Goal: Task Accomplishment & Management: Complete application form

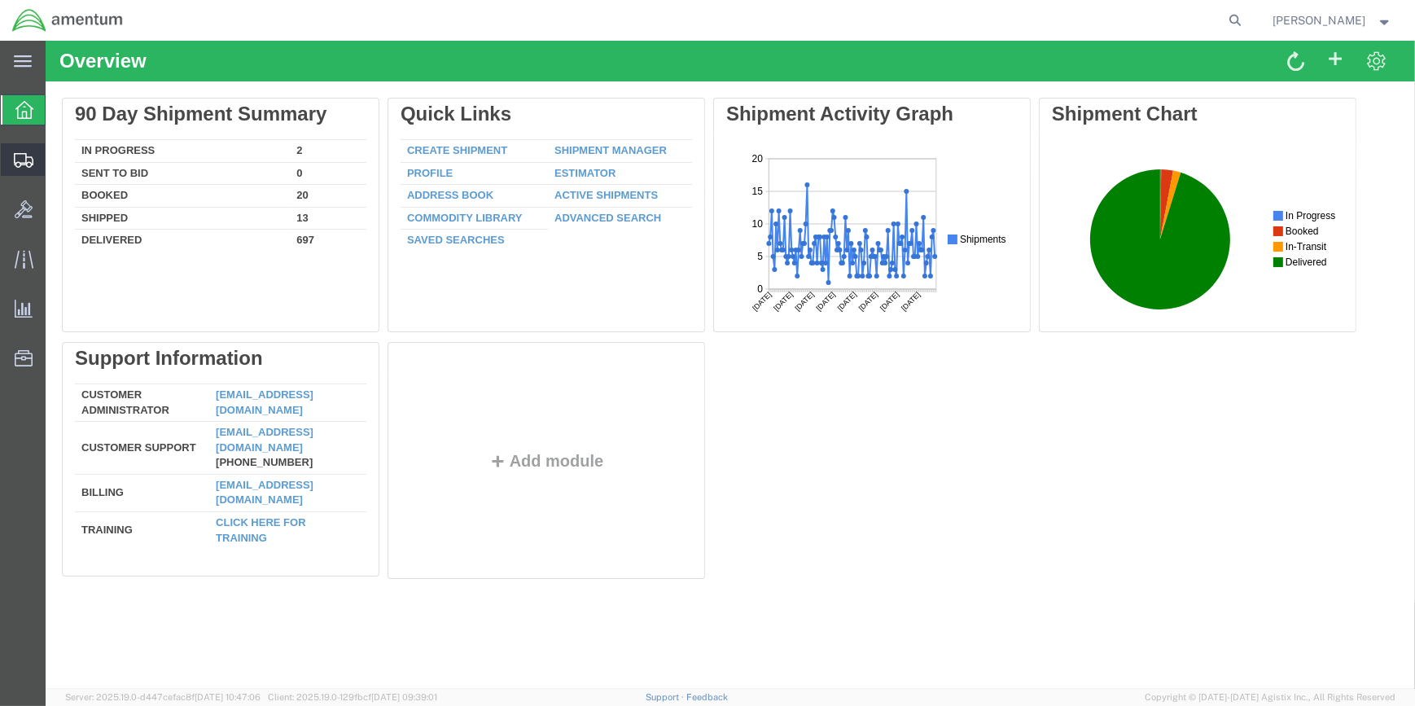
click at [0, 0] on span "Create Shipment" at bounding box center [0, 0] width 0 height 0
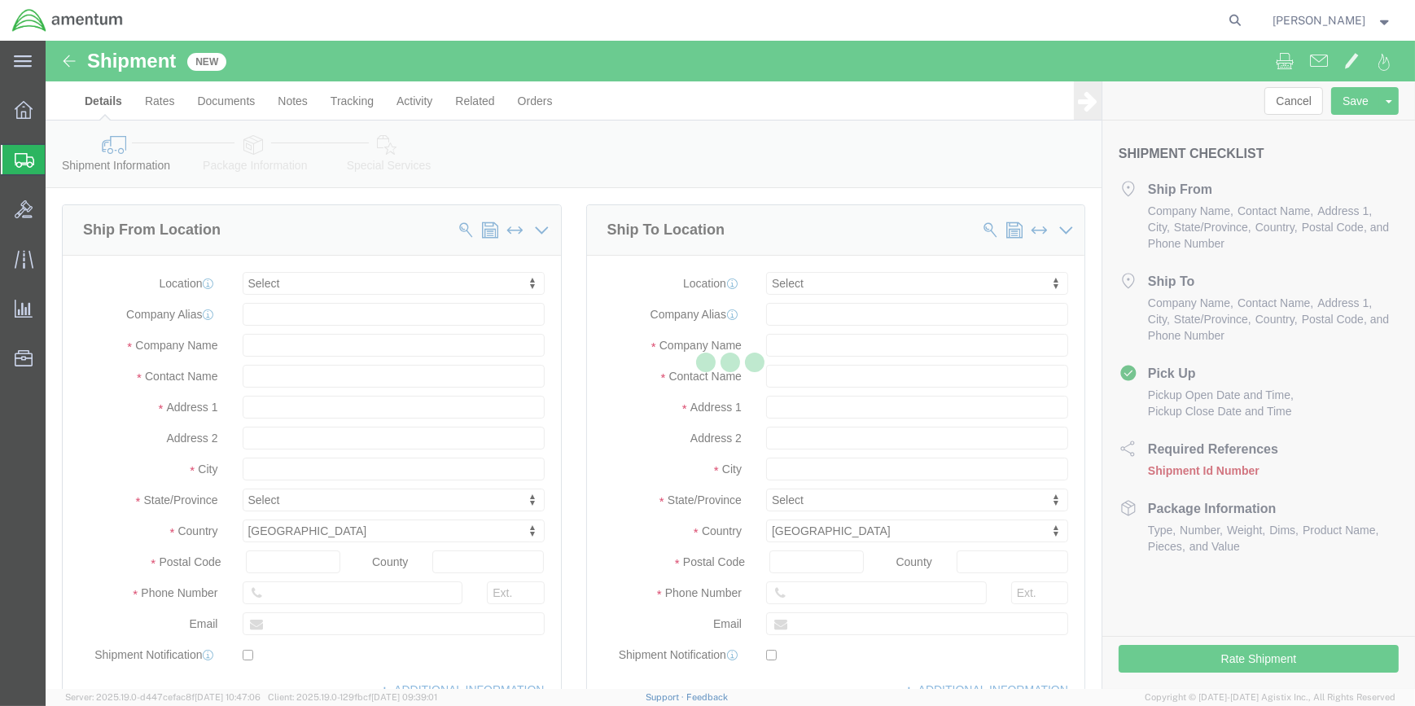
select select
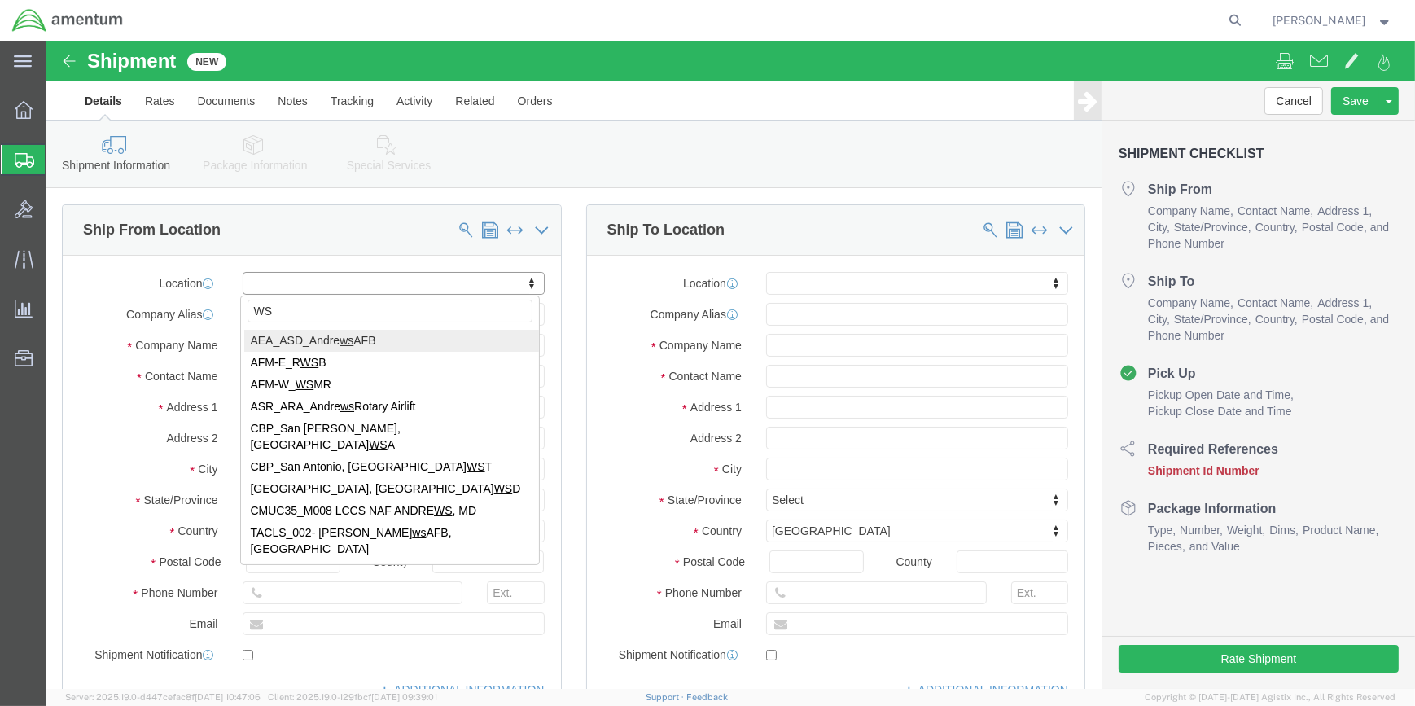
type input "WSA"
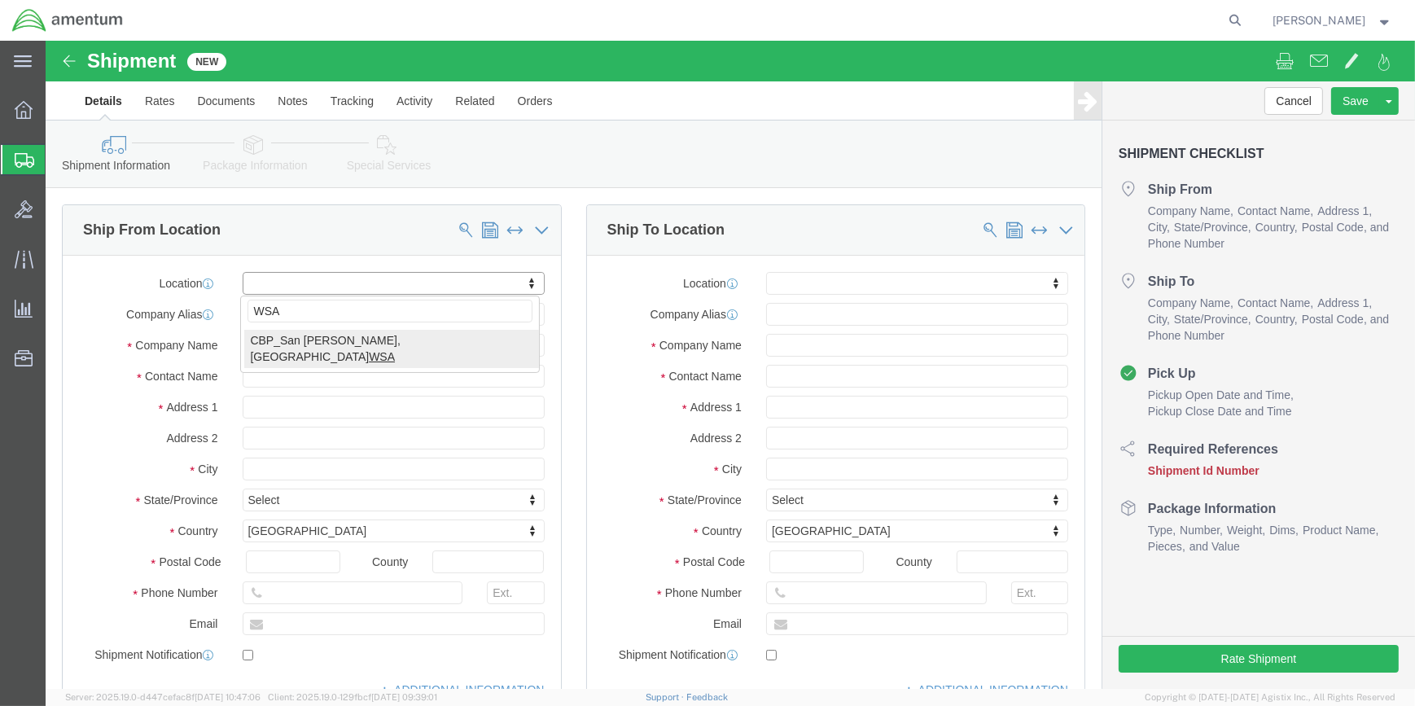
select select "49914"
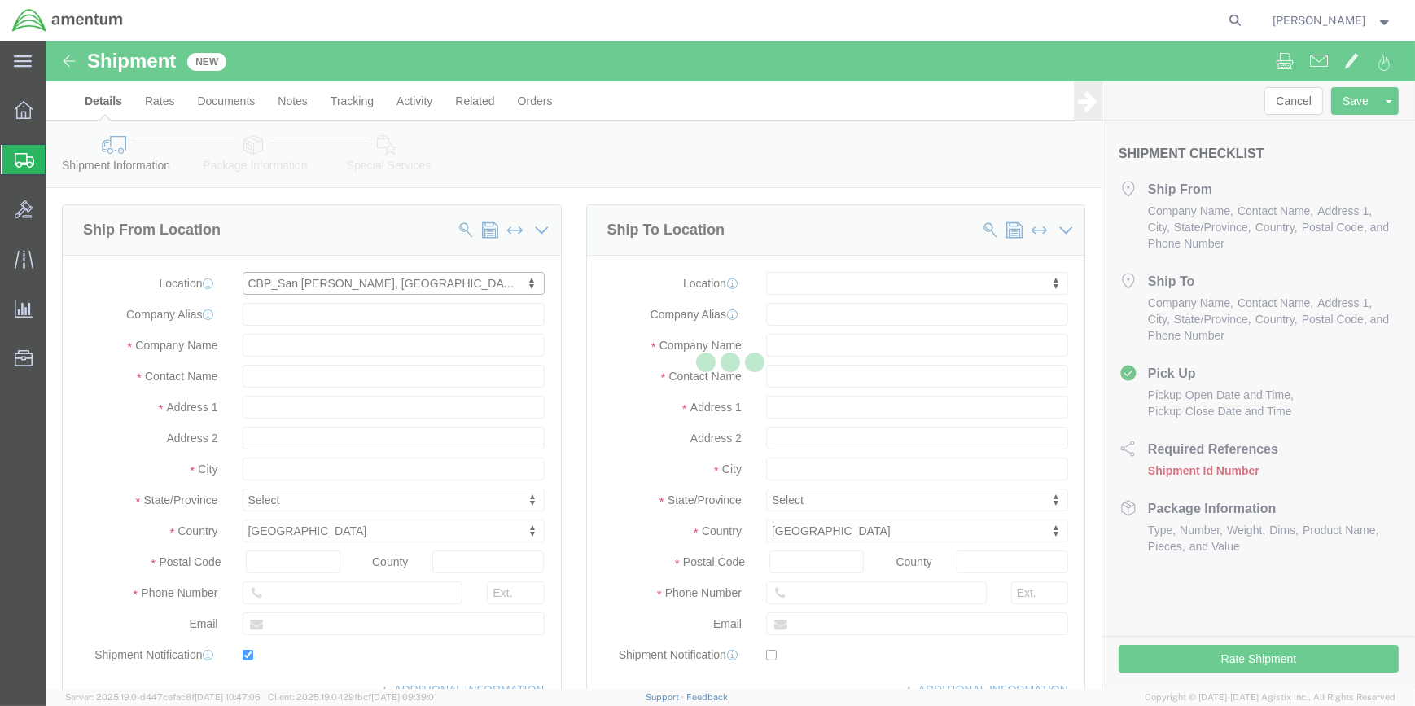
type input "[STREET_ADDRESS]"
type input "76904"
type input "[PHONE_NUMBER]"
type input "[PERSON_NAME][EMAIL_ADDRESS][PERSON_NAME][DOMAIN_NAME]"
checkbox input "true"
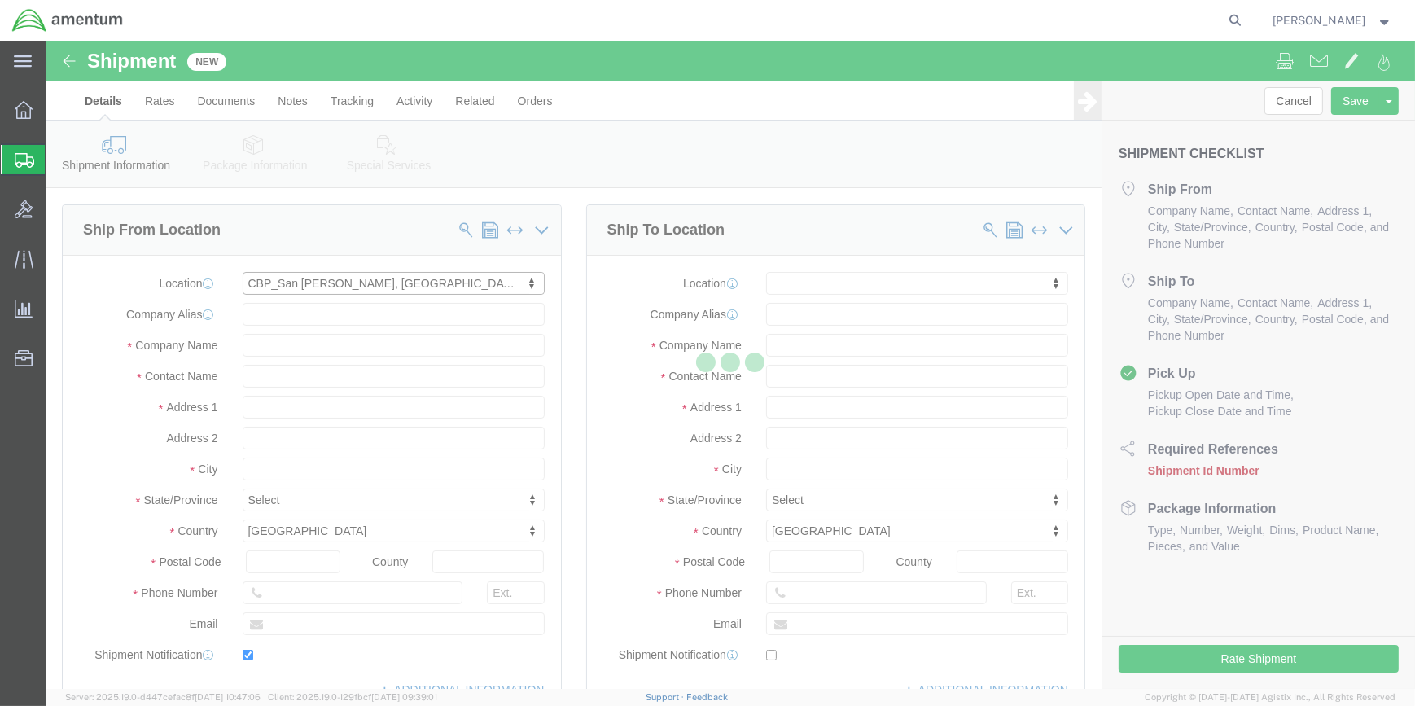
type input "Amentum Services, Inc"
type input "[PERSON_NAME]"
type input "San [PERSON_NAME]"
select select "[GEOGRAPHIC_DATA]"
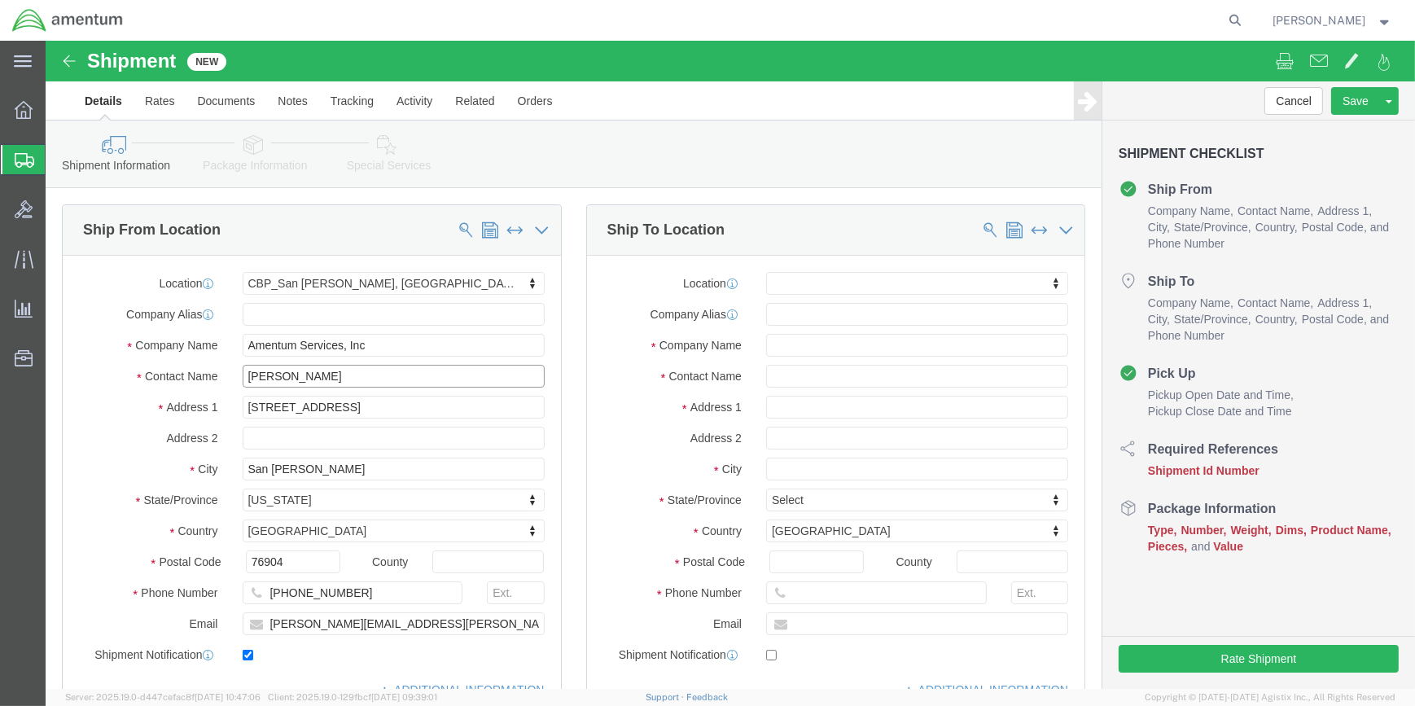
drag, startPoint x: 284, startPoint y: 329, endPoint x: 168, endPoint y: 326, distance: 116.4
click div "Contact Name [PERSON_NAME]"
type input "DON FREEDERIKSEN"
click input "[PHONE_NUMBER]"
type input "[PHONE_NUMBER]"
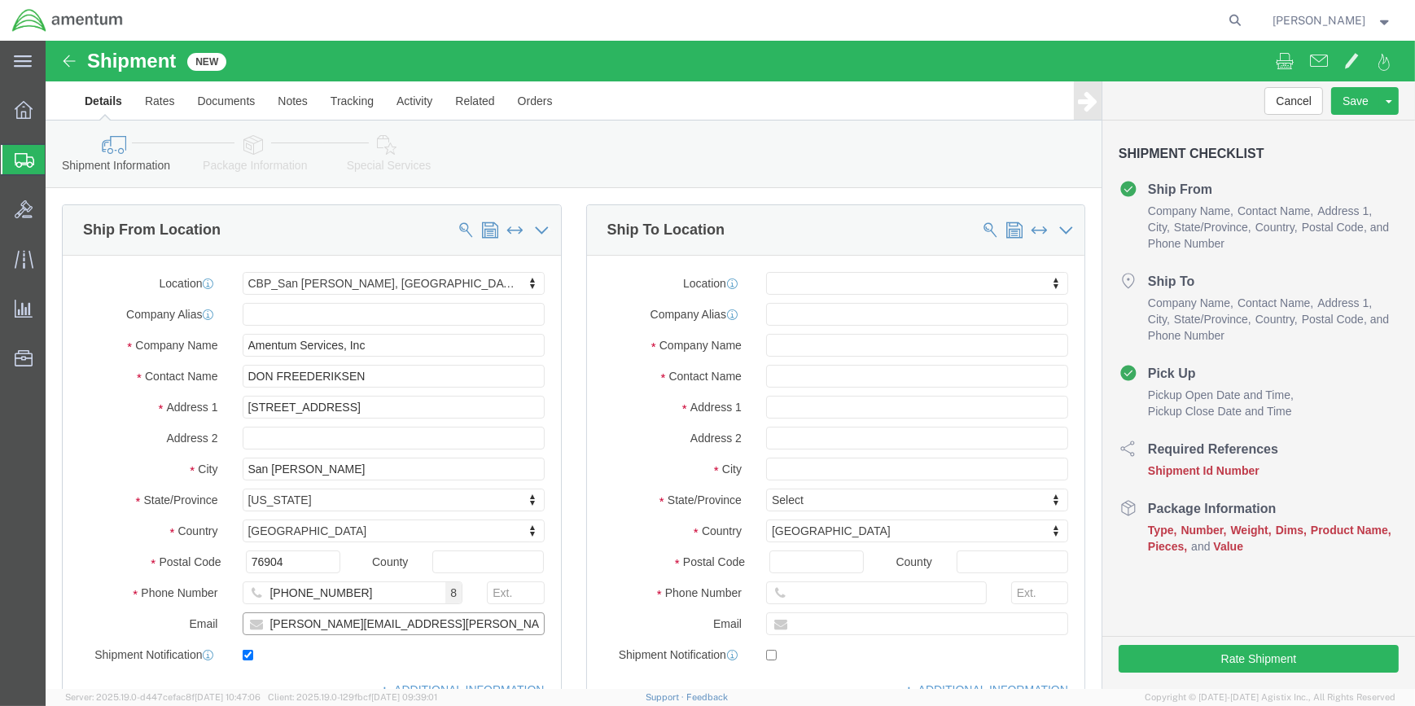
drag, startPoint x: 296, startPoint y: 582, endPoint x: 218, endPoint y: 578, distance: 78.2
click input "[PERSON_NAME][EMAIL_ADDRESS][PERSON_NAME][DOMAIN_NAME]"
type input "[PERSON_NAME][EMAIL_ADDRESS][DOMAIN_NAME]"
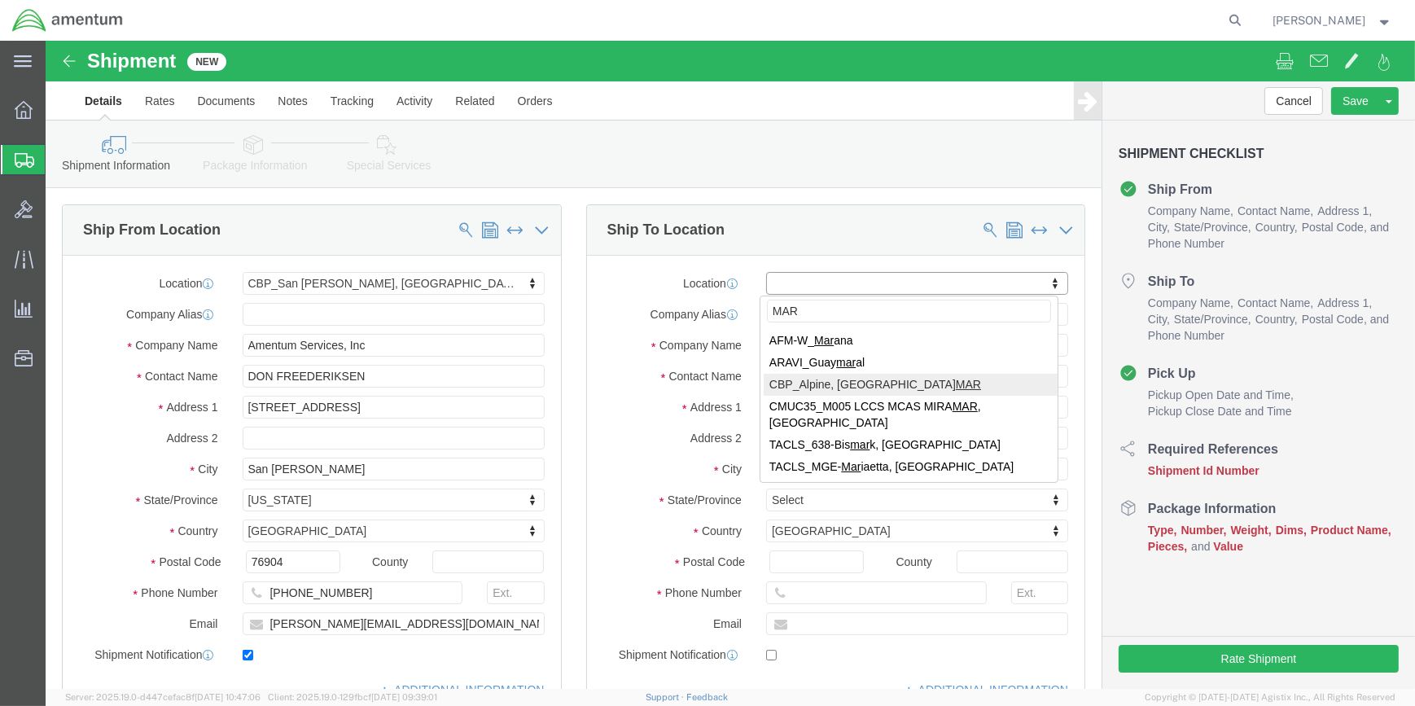
type input "MAR"
select select "49936"
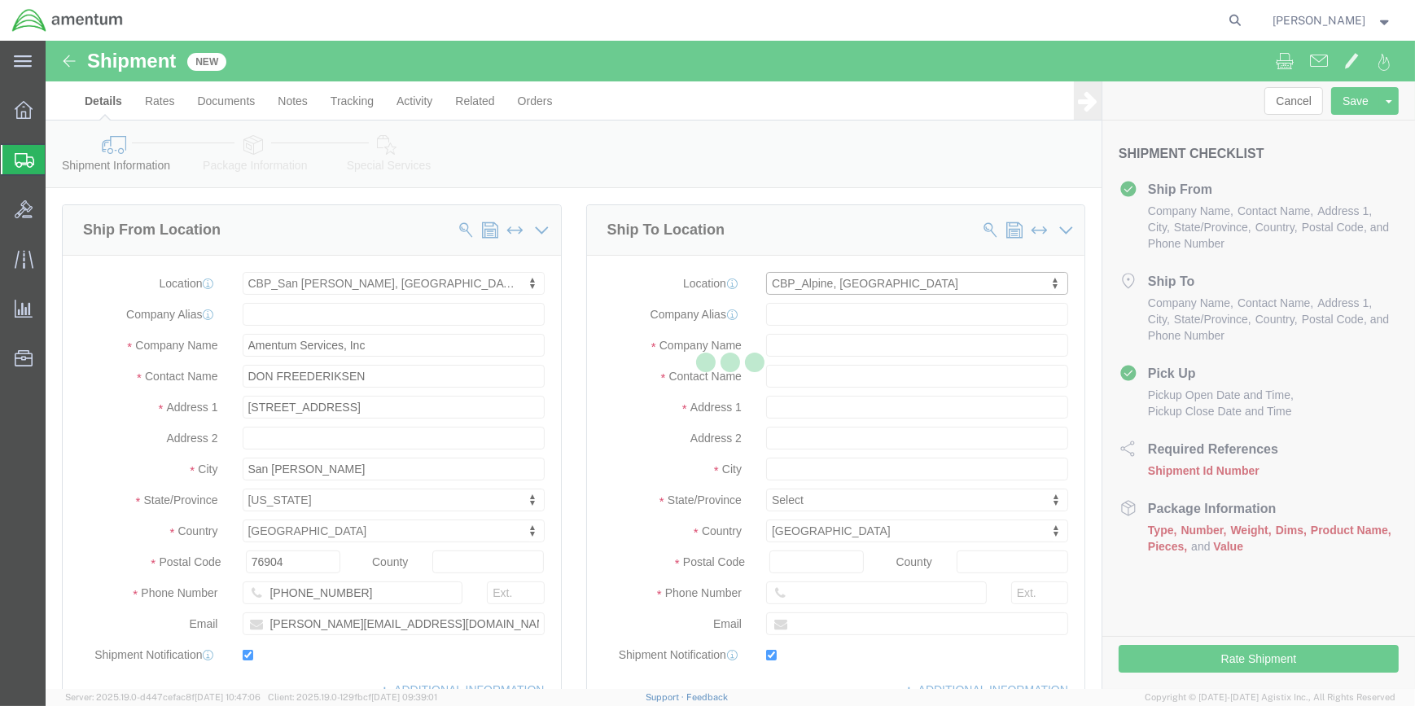
type input "[STREET_ADDRESS]"
type input "[GEOGRAPHIC_DATA]"
type input "79830"
type input "[PHONE_NUMBER]"
type input "[PERSON_NAME][EMAIL_ADDRESS][PERSON_NAME][DOMAIN_NAME]"
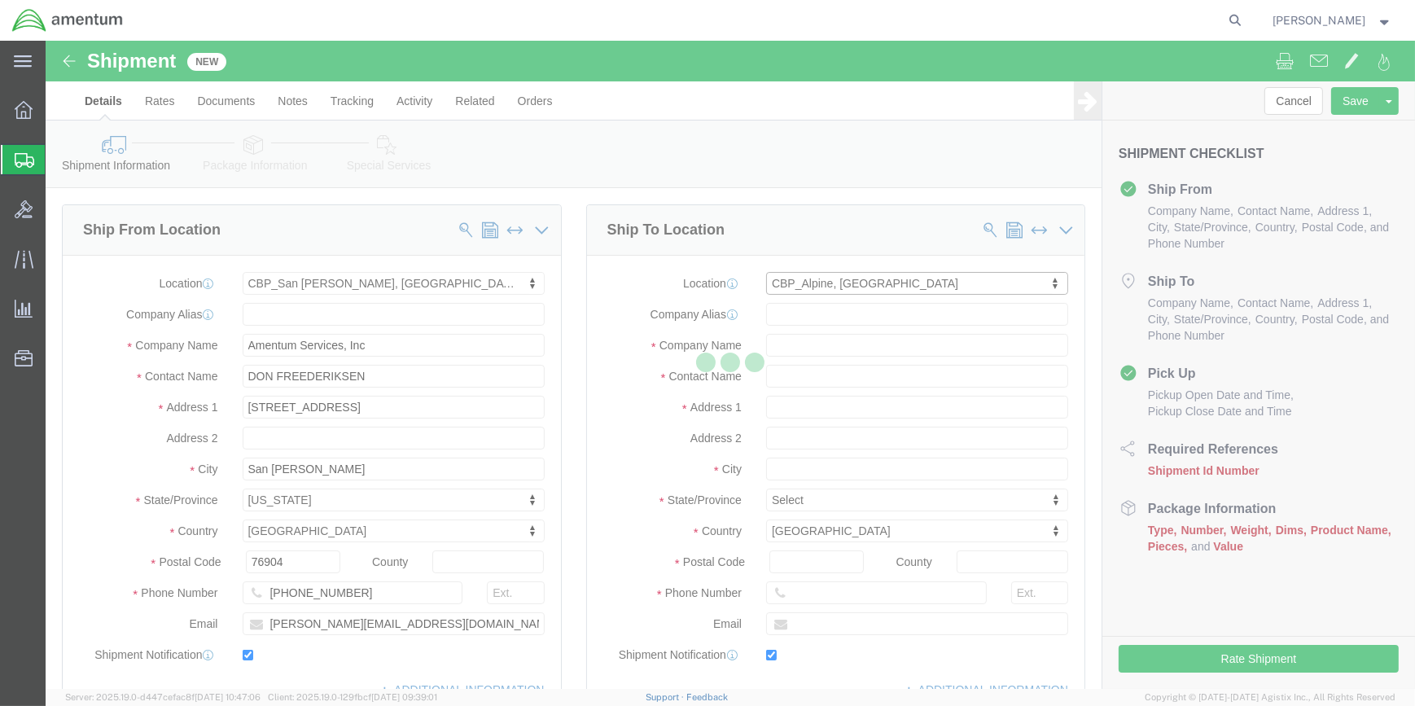
checkbox input "true"
type input "Amentum Services, Inc"
type input "[PERSON_NAME]"
type input "Alpine"
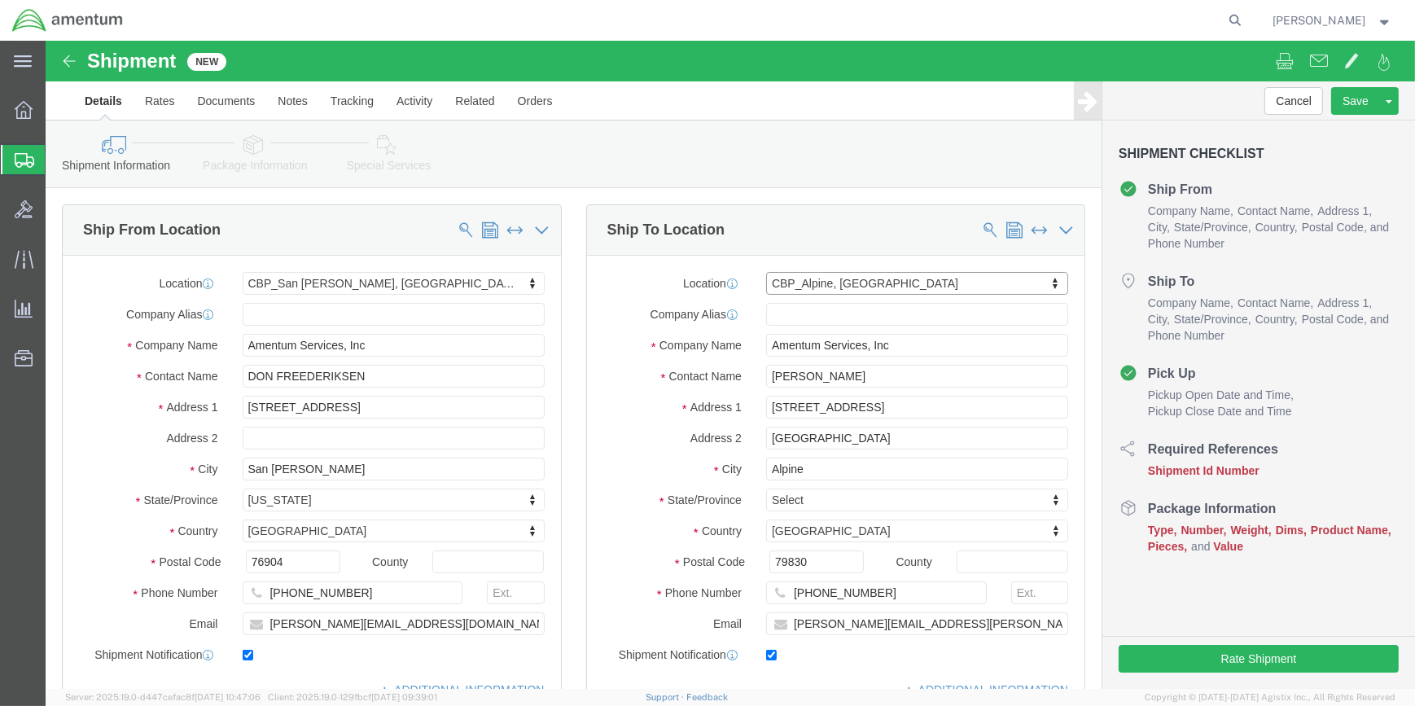
select select "[GEOGRAPHIC_DATA]"
drag, startPoint x: 720, startPoint y: 332, endPoint x: 947, endPoint y: 342, distance: 227.3
click input "[PERSON_NAME]"
click input "text"
type input "CISCO [PERSON_NAME]"
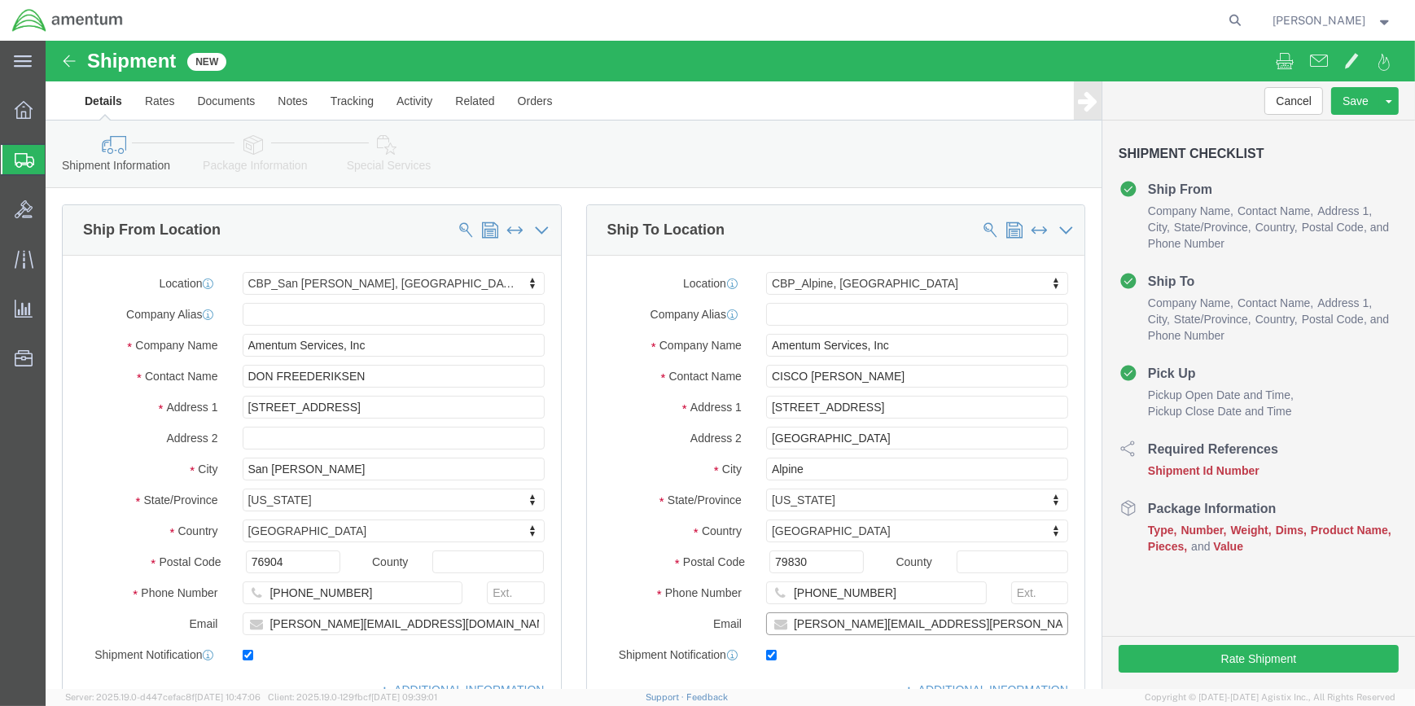
drag, startPoint x: 737, startPoint y: 578, endPoint x: 967, endPoint y: 583, distance: 230.4
click input "[PERSON_NAME][EMAIL_ADDRESS][PERSON_NAME][DOMAIN_NAME]"
paste input "[EMAIL_ADDRESS][DOMAIN_NAME]"
type input "[EMAIL_ADDRESS][DOMAIN_NAME]"
click input "[PHONE_NUMBER]"
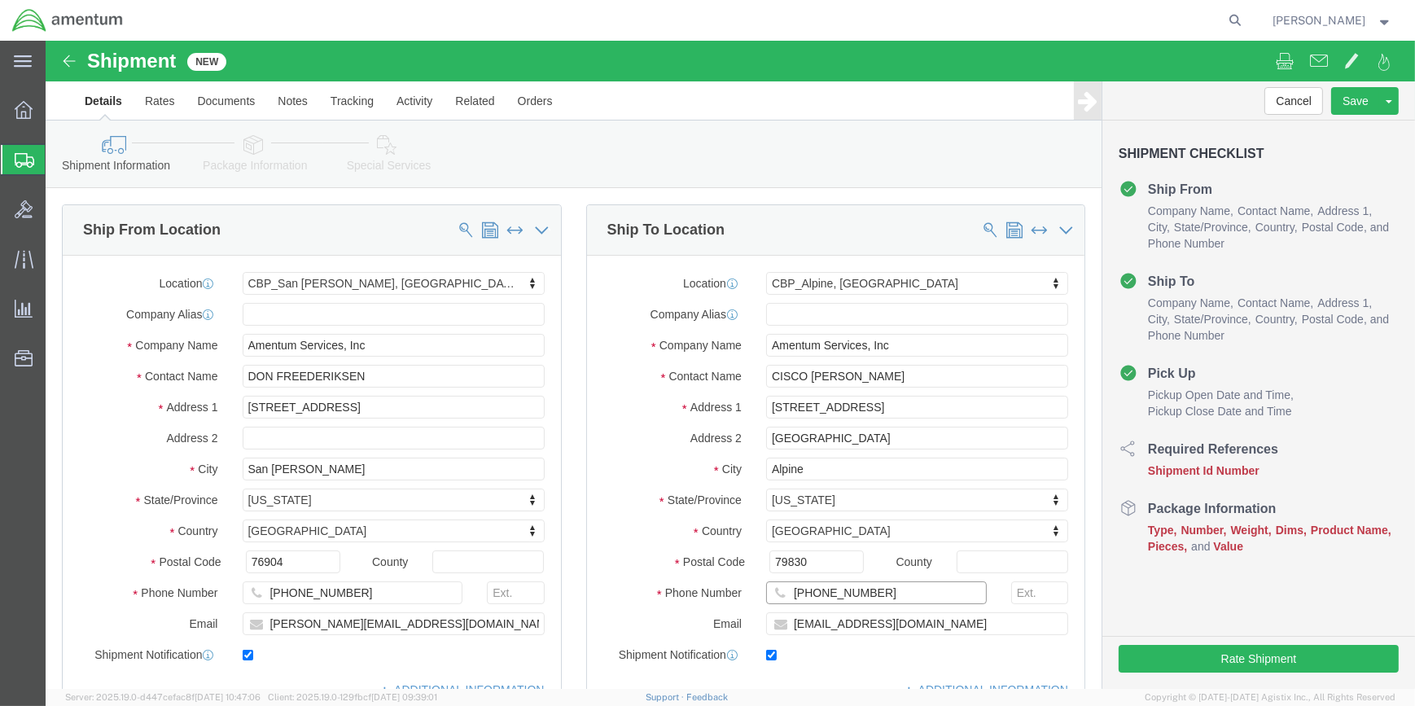
click input "[PHONE_NUMBER]"
type input "4"
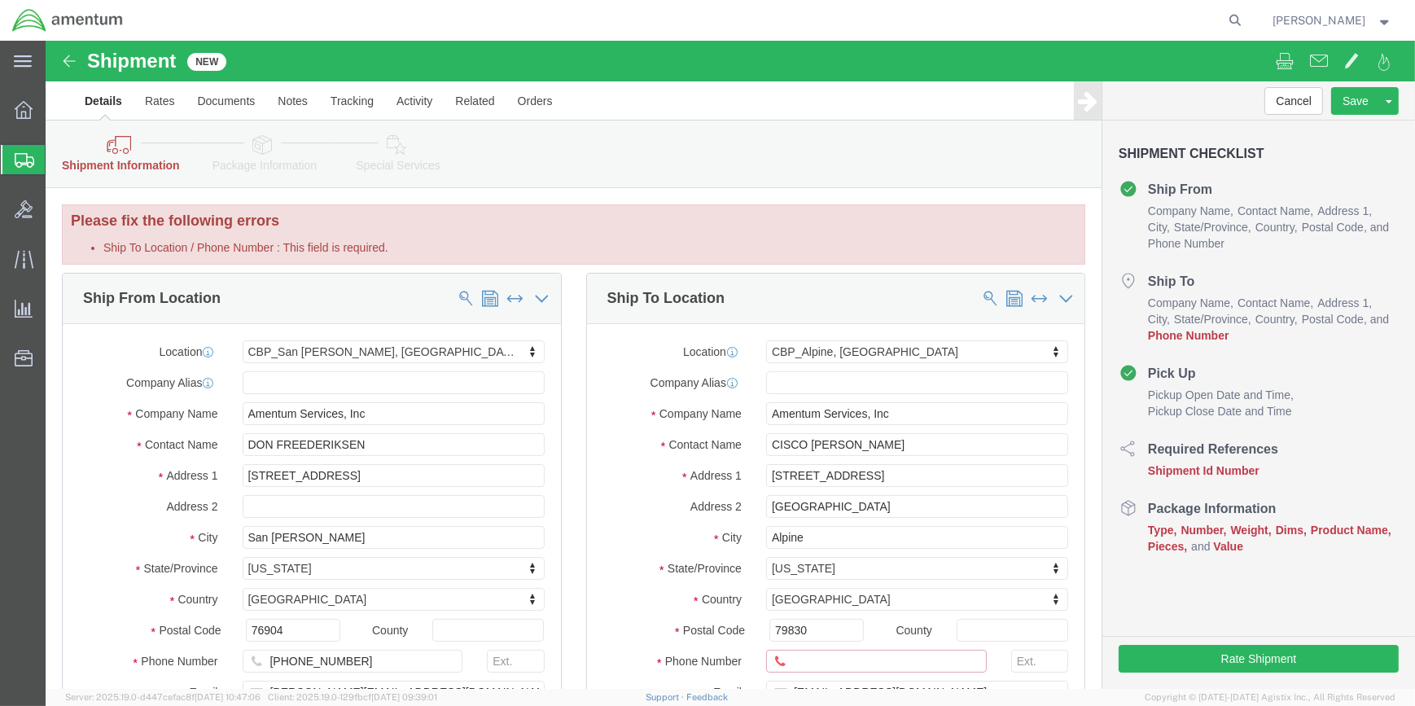
paste input "[PHONE_NUMBER]"
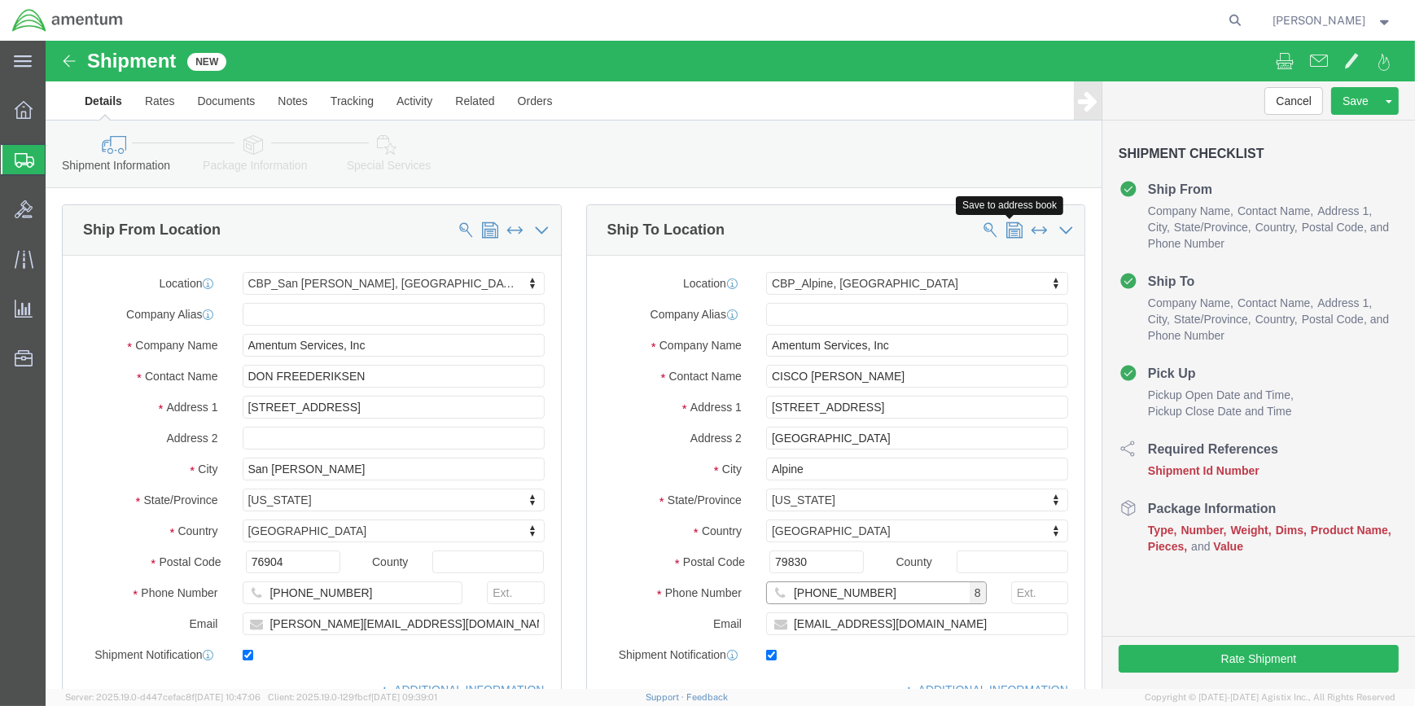
type input "[PHONE_NUMBER]"
click span
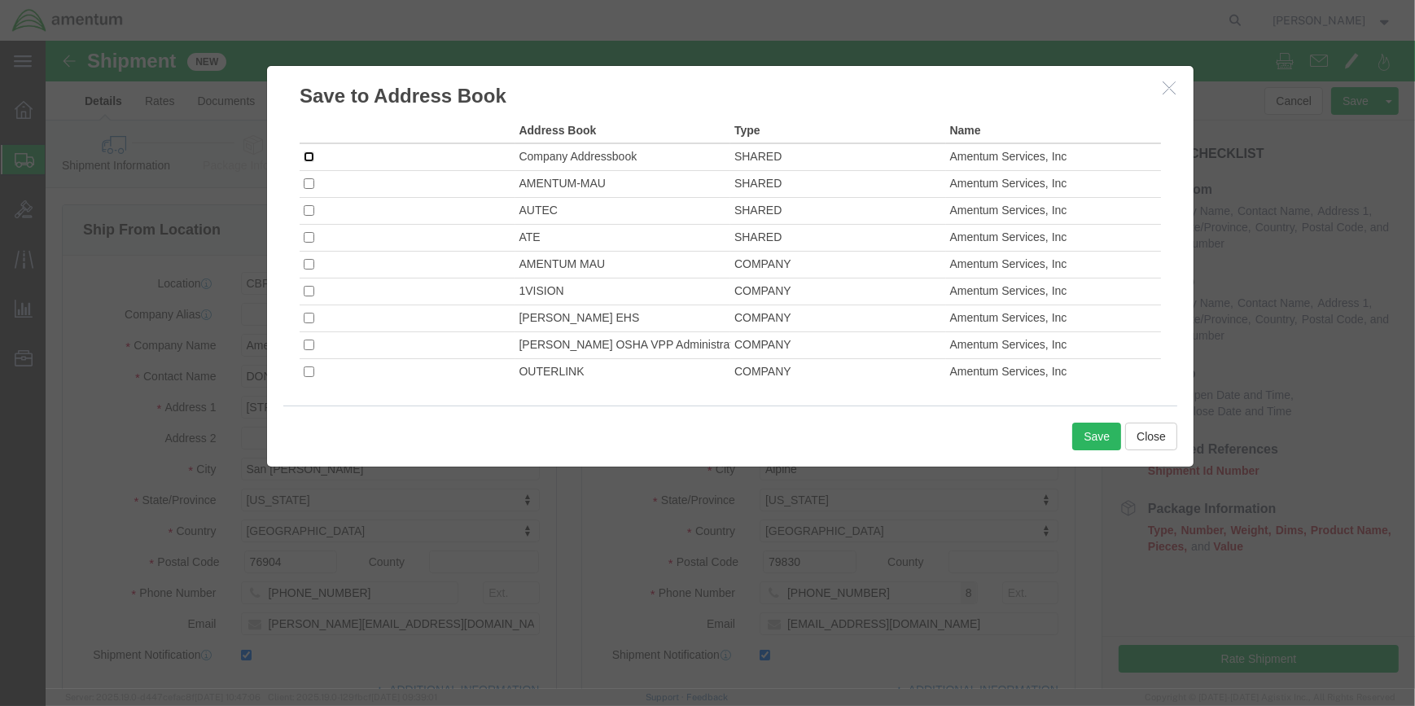
click input "checkbox"
checkbox input "true"
click button "Save"
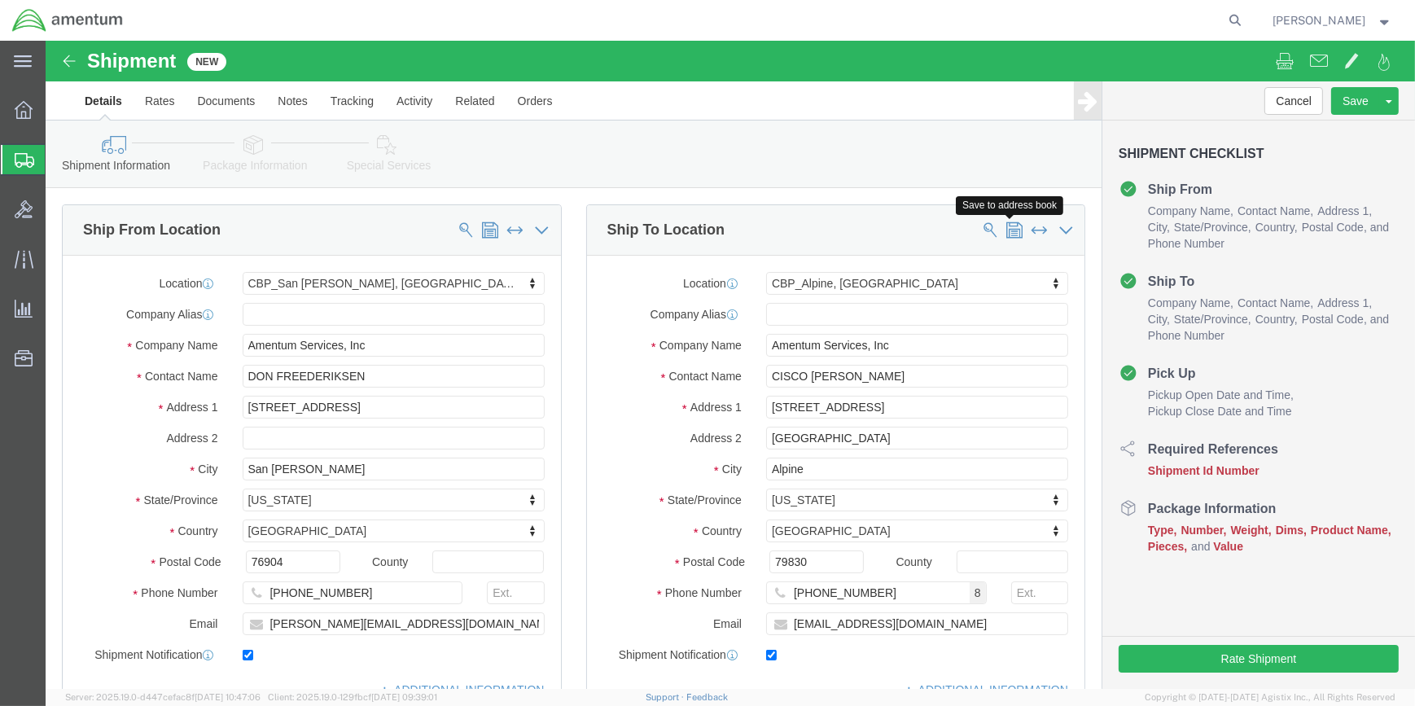
click span
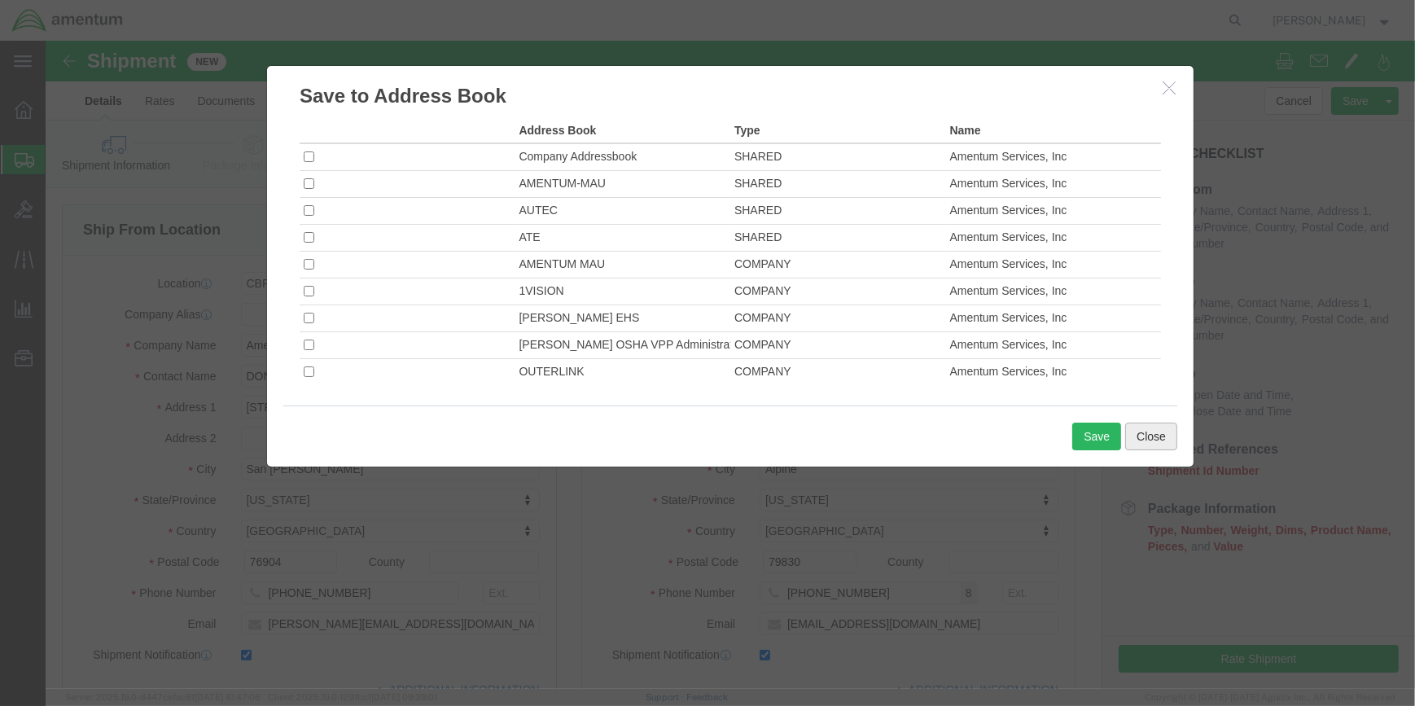
click button "Close"
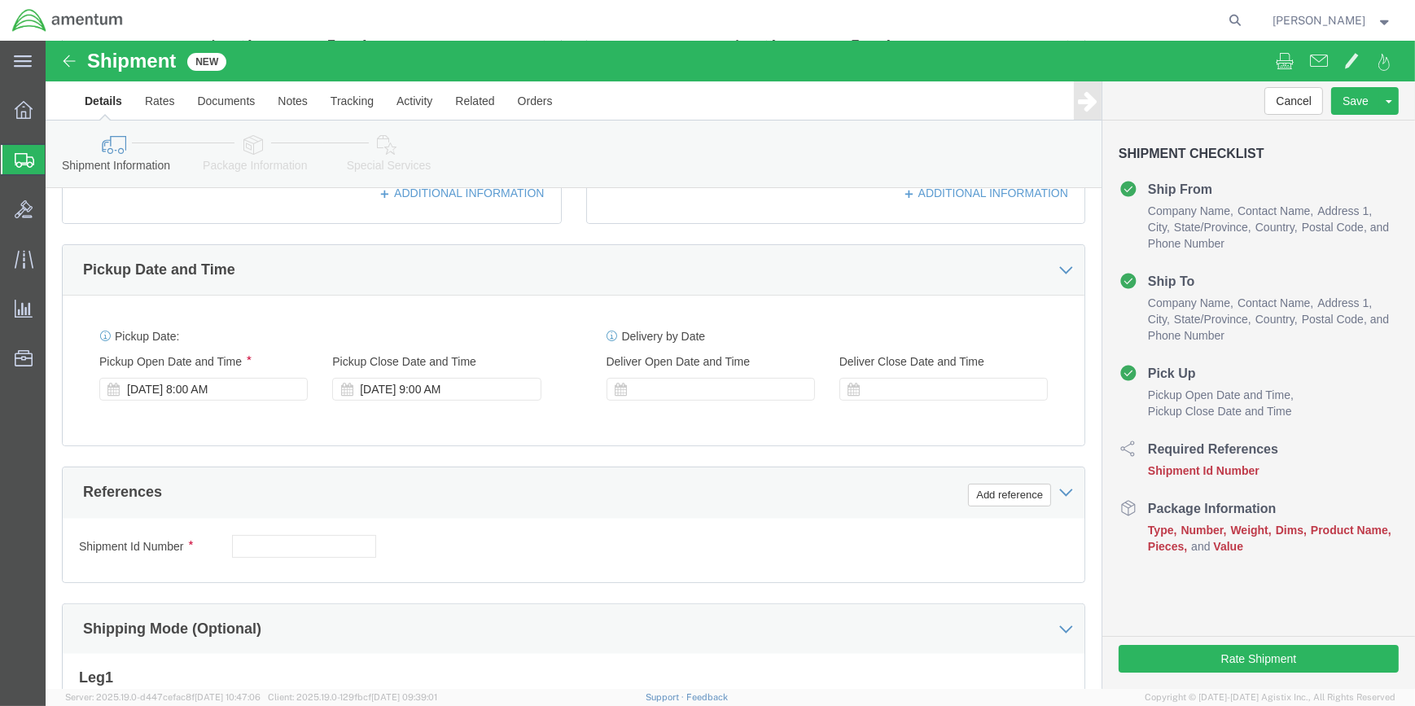
scroll to position [518, 0]
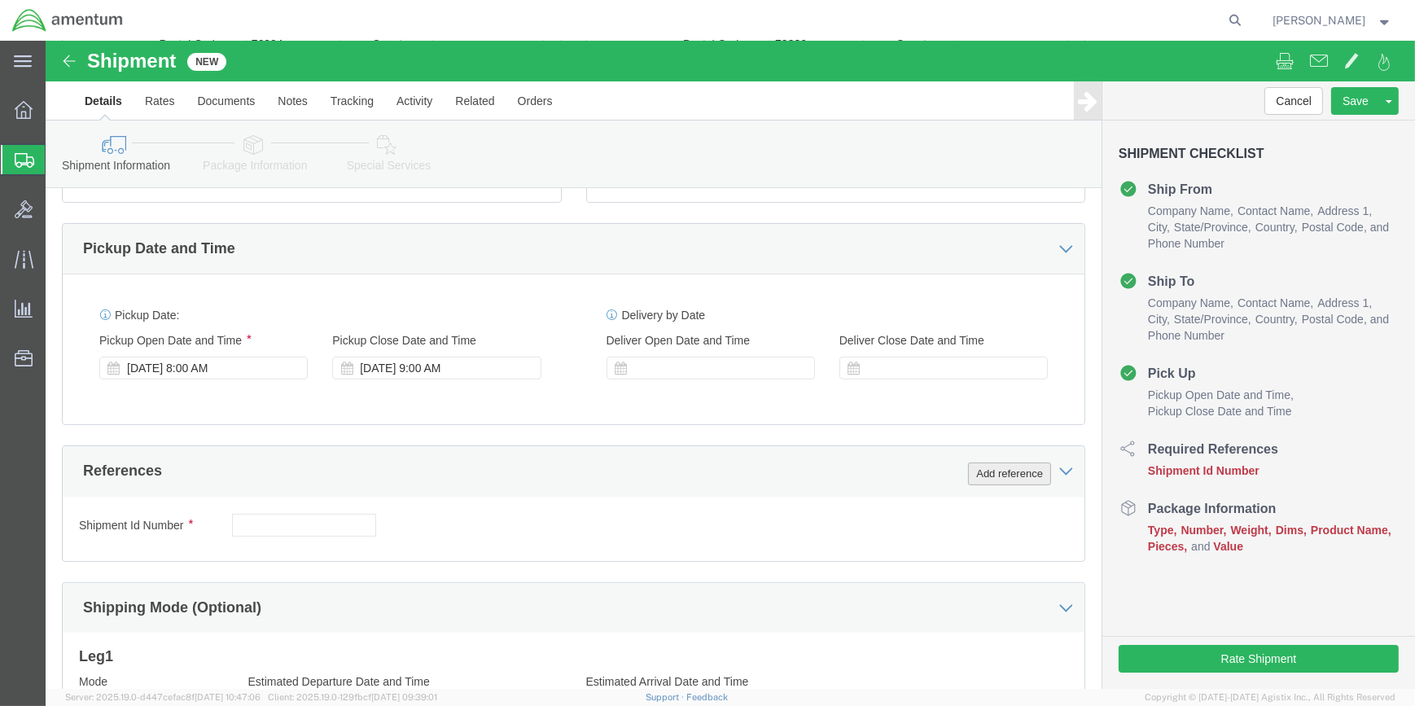
click button "Add reference"
click select "Select Account Type Activity ID Airline Appointment Number ASN Batch Request # …"
select select "CUSTREF"
click select "Select Account Type Activity ID Airline Appointment Number ASN Batch Request # …"
click input "text"
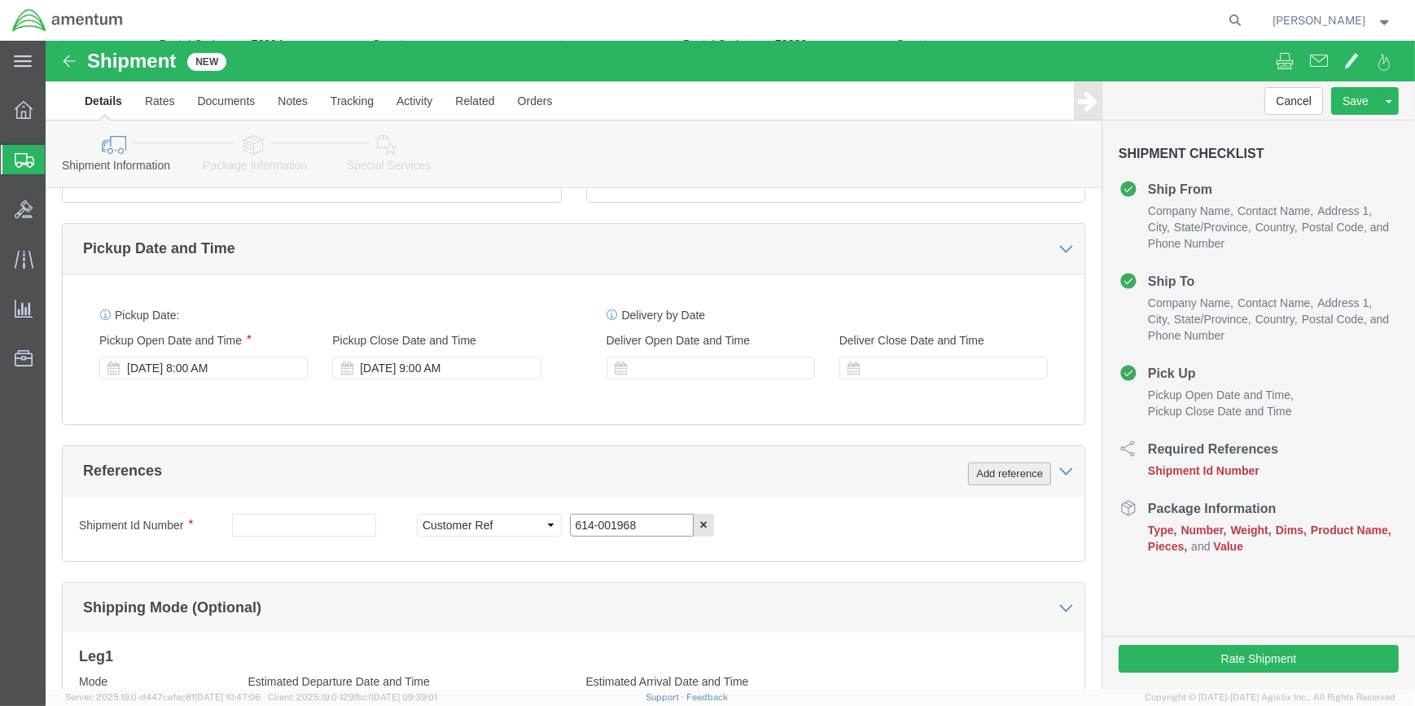
type input "614-001968"
click button "Add reference"
click select "Select Account Type Activity ID Airline Appointment Number ASN Batch Request # …"
select select "DEPT"
click select "Select Account Type Activity ID Airline Appointment Number ASN Batch Request # …"
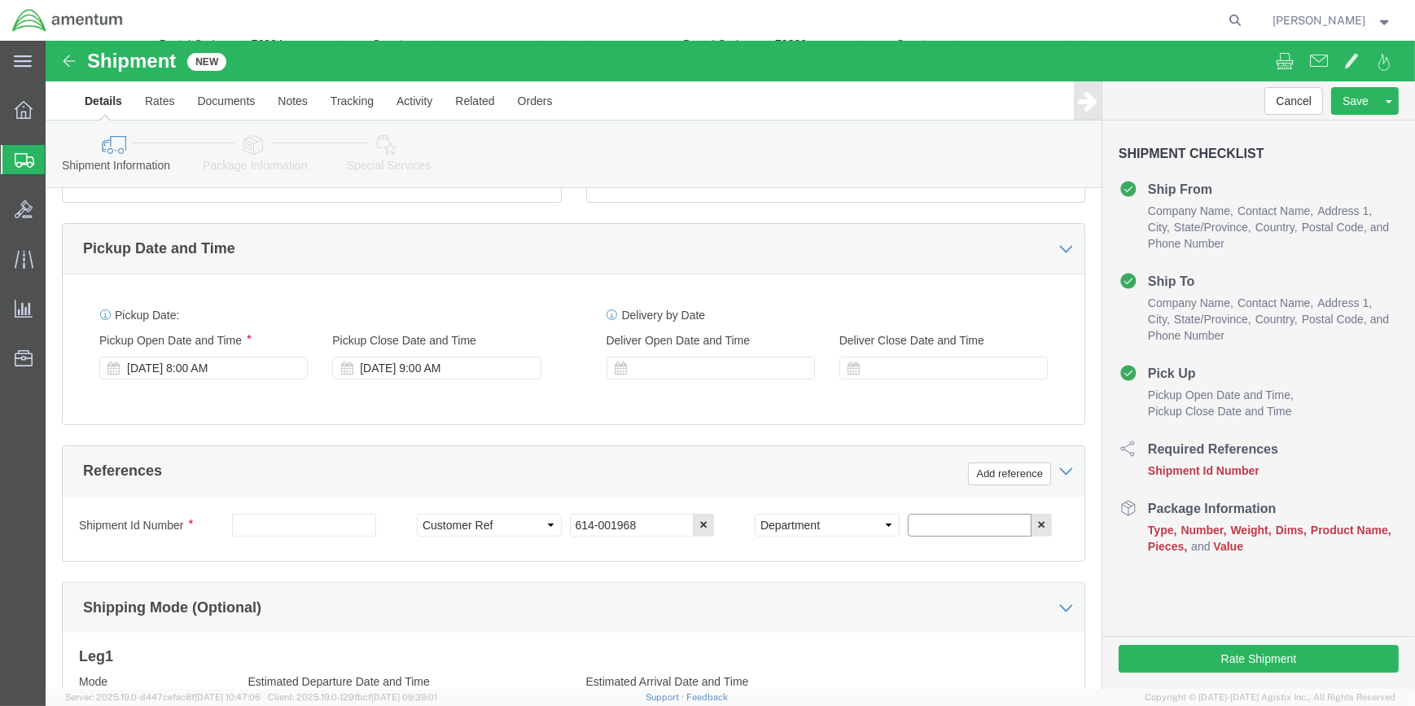
click input "text"
type input "CBP"
click button "Add reference"
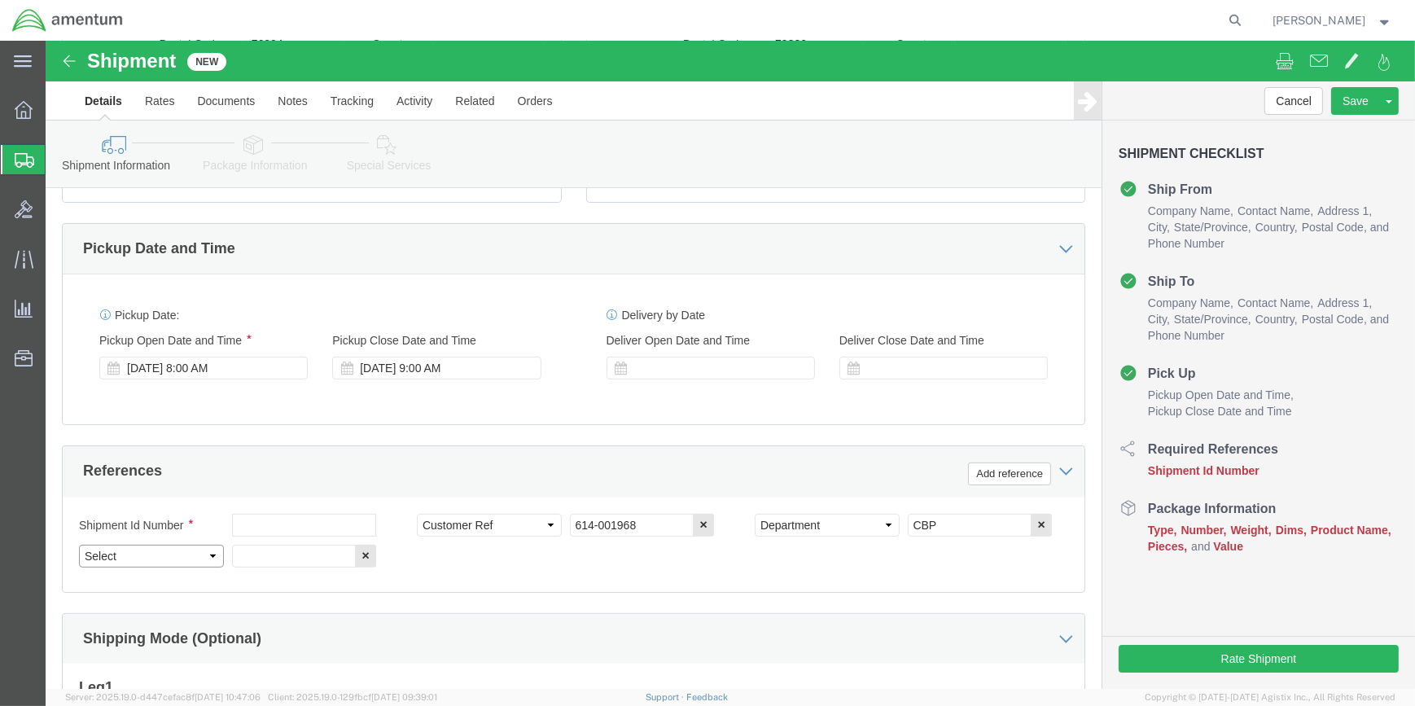
click select "Select Account Type Activity ID Airline Appointment Number ASN Batch Request # …"
select select "PROJNUM"
click select "Select Account Type Activity ID Airline Appointment Number ASN Batch Request # …"
click input "text"
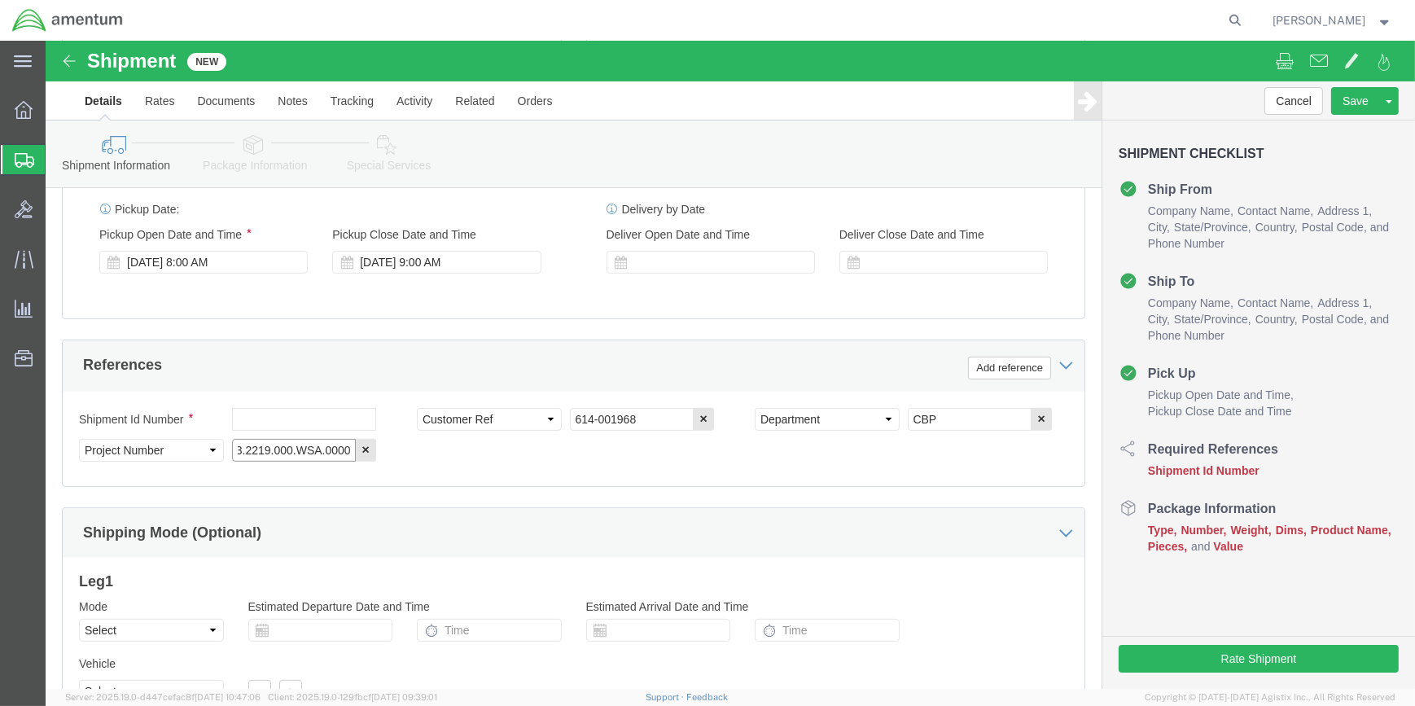
scroll to position [780, 0]
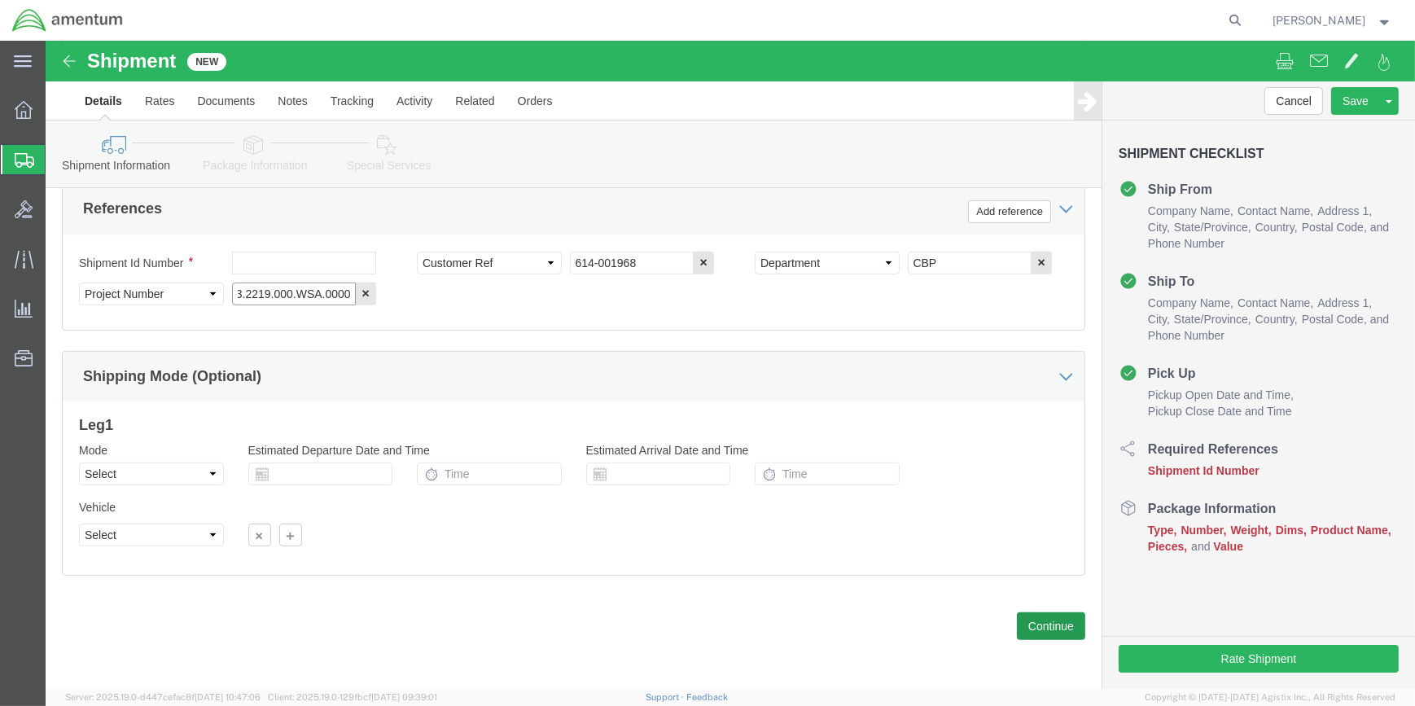
type input "6118.03.03.2219.000.WSA.0000"
click button "Continue"
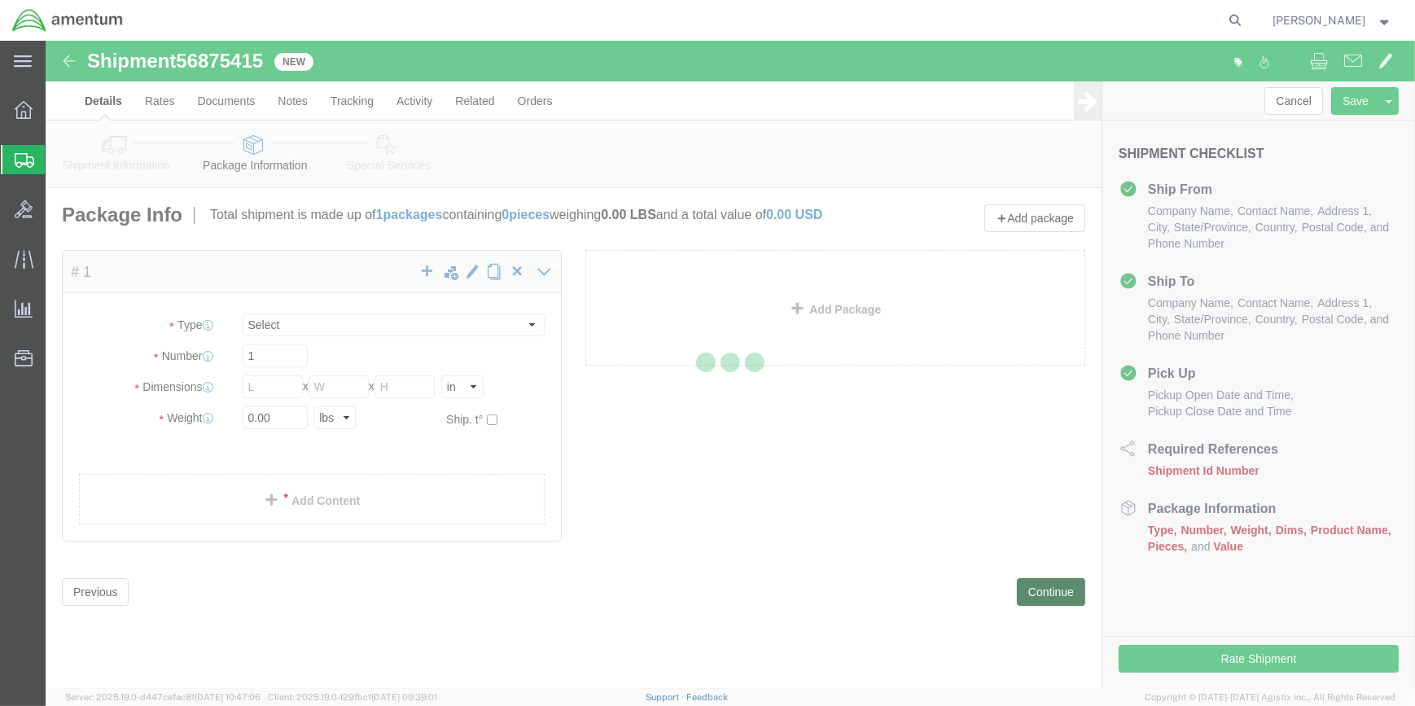
select select "CBOX"
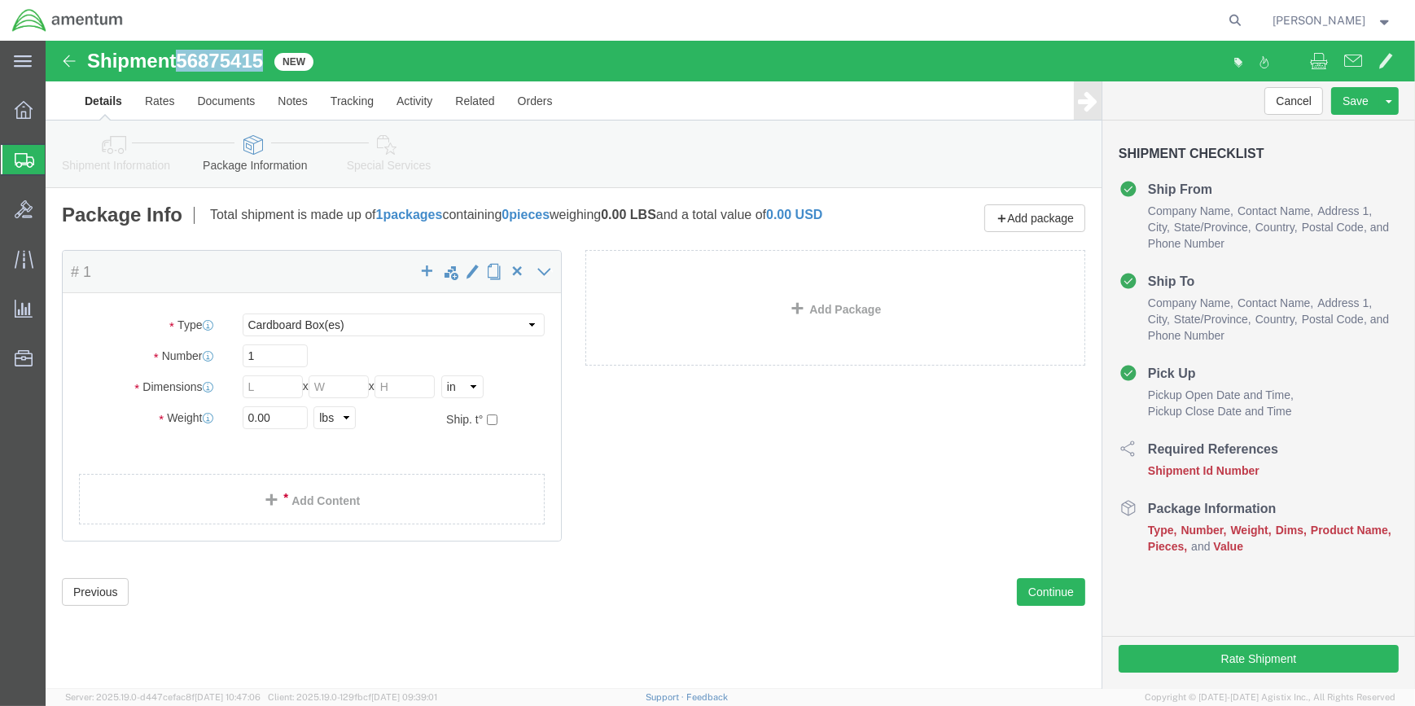
drag, startPoint x: 133, startPoint y: 16, endPoint x: 221, endPoint y: 25, distance: 89.2
click h1 "Shipment 56875415"
drag, startPoint x: 216, startPoint y: 25, endPoint x: 205, endPoint y: 21, distance: 11.3
copy h1 "56875415"
click icon
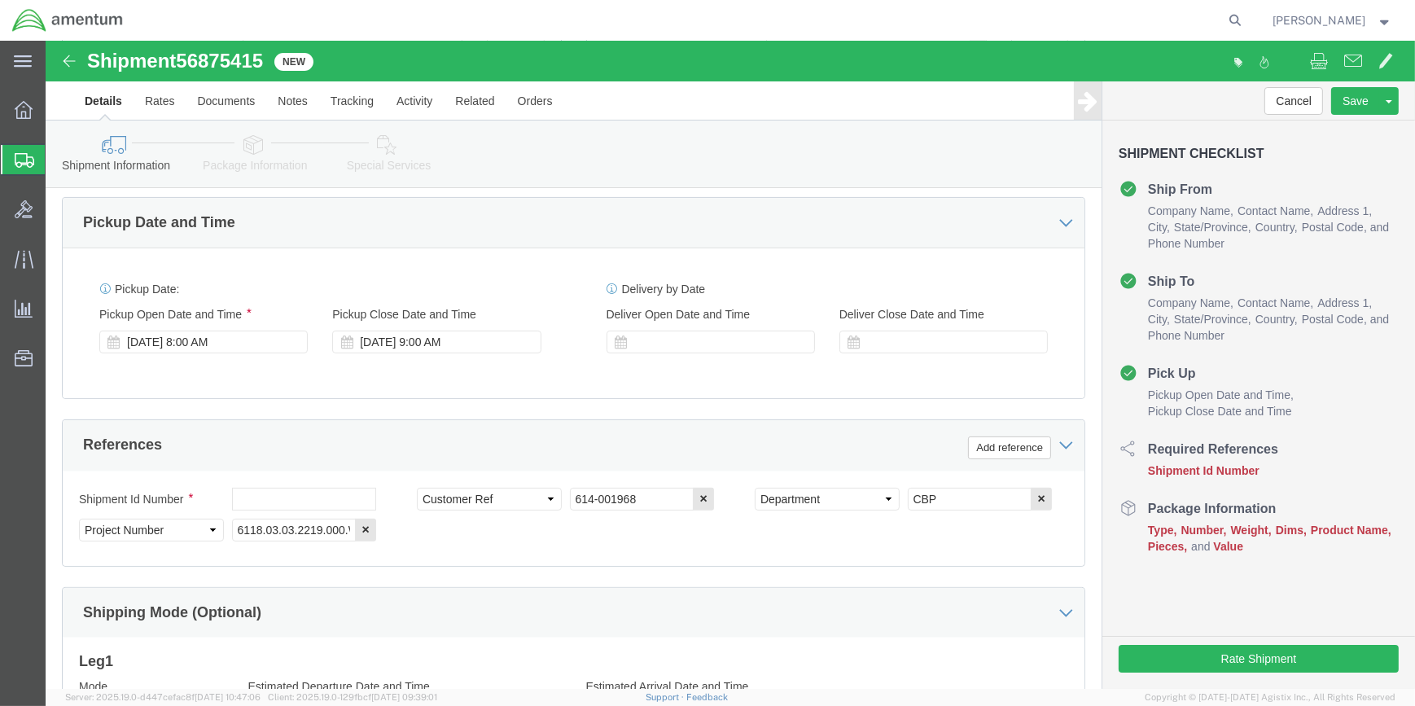
scroll to position [592, 0]
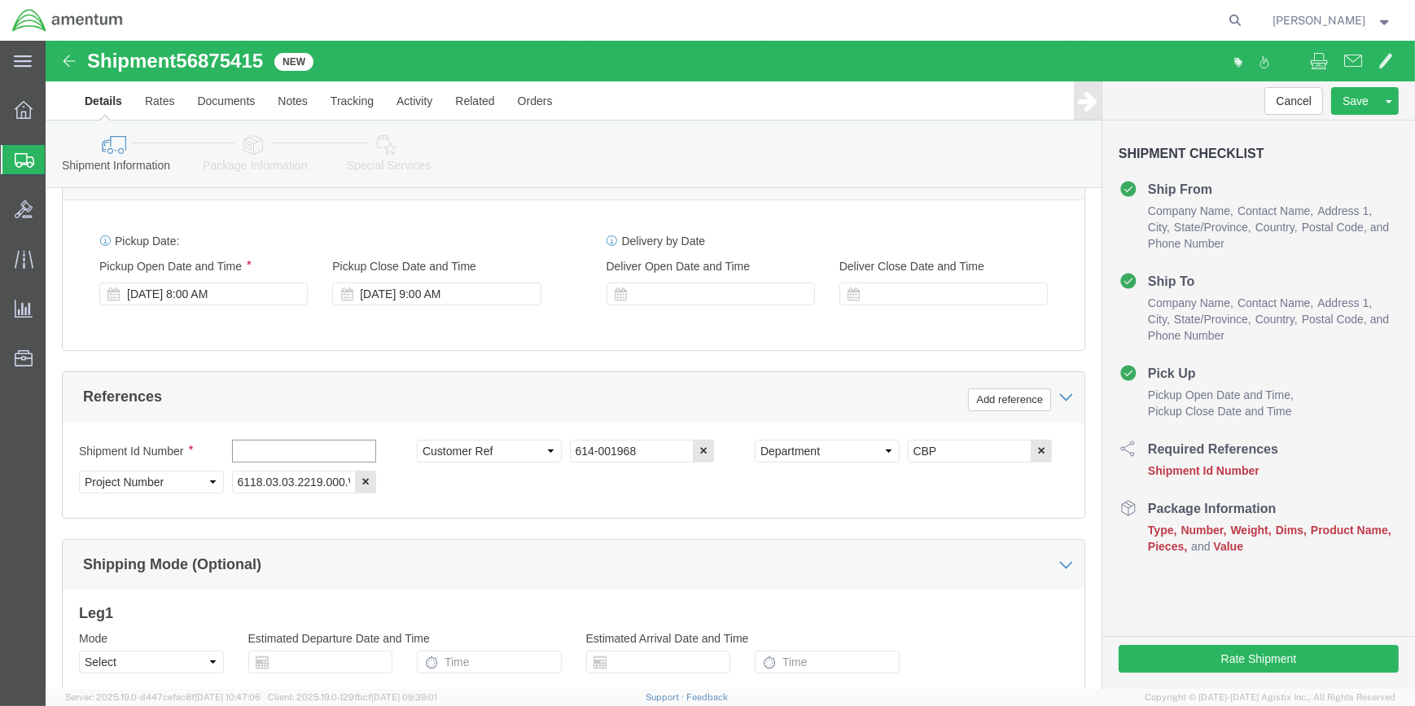
click input "text"
paste input "56875415"
type input "56875415"
click icon
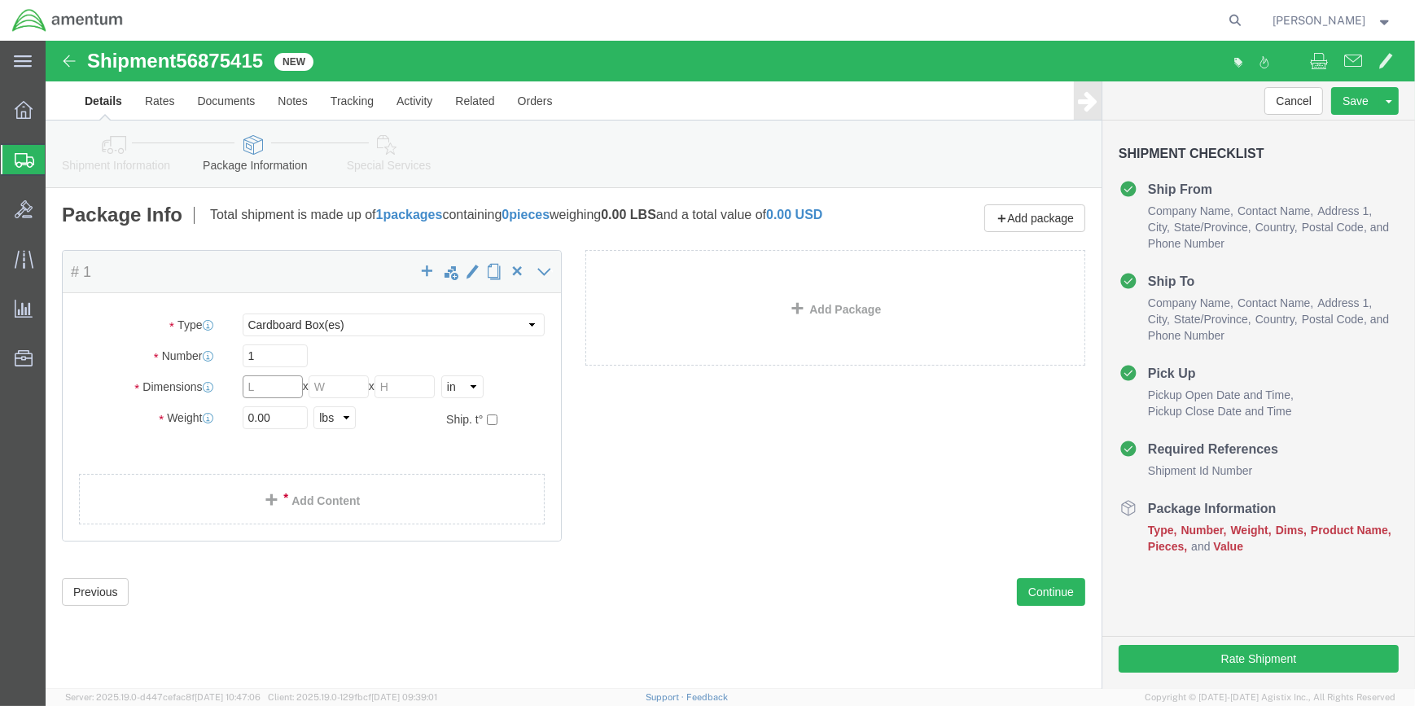
drag, startPoint x: 225, startPoint y: 361, endPoint x: 396, endPoint y: 358, distance: 171.8
click input "text"
type input "14"
type input "12"
type input "8"
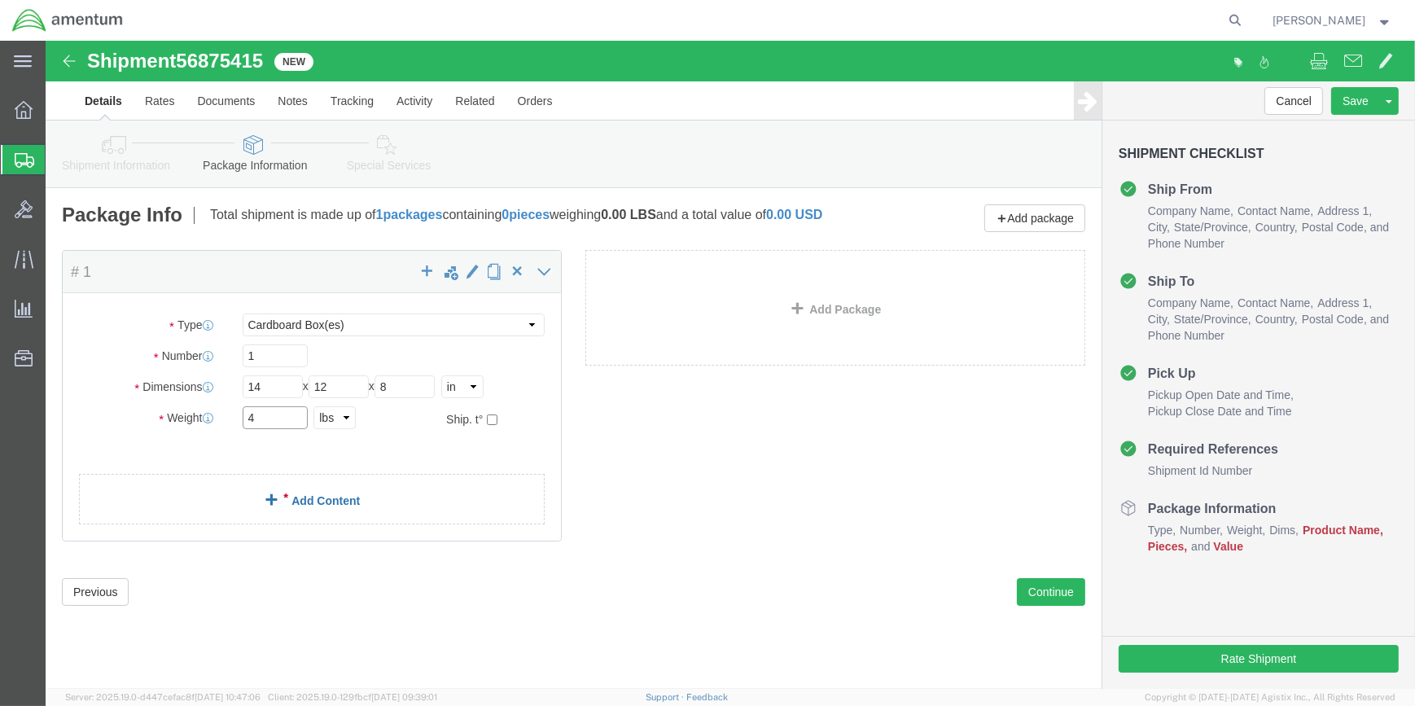
type input "4"
click span
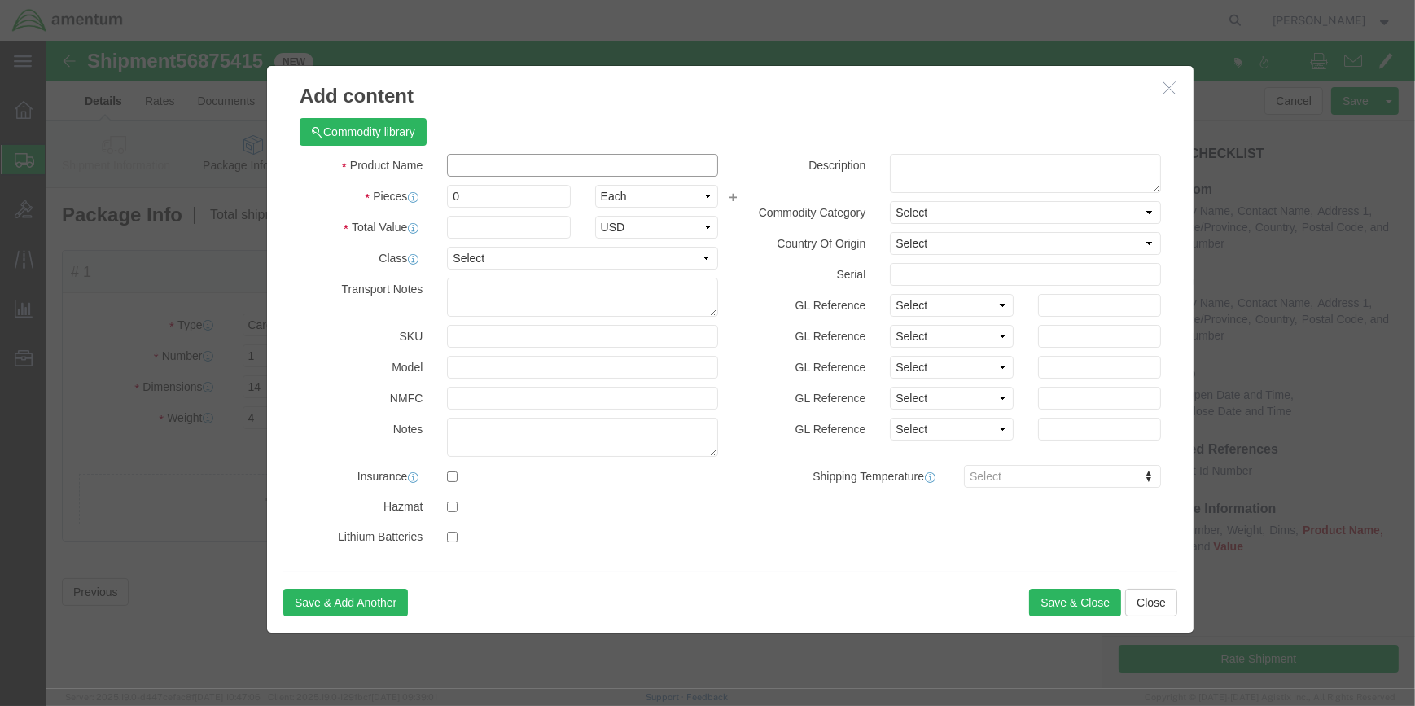
click input "text"
type input "FIRST AID KIT"
click input "0"
type input "1"
click input "text"
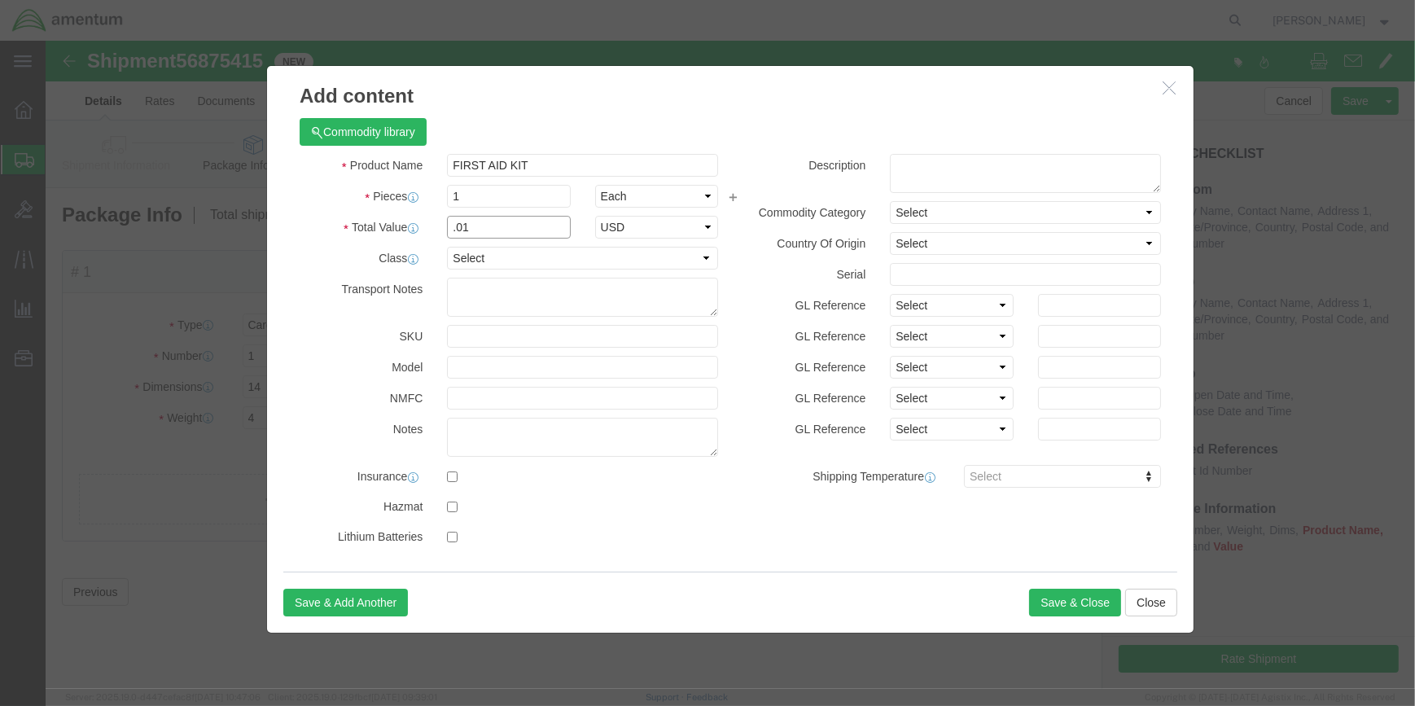
type input ".01"
click input "text"
type input "SJT-017"
drag, startPoint x: 402, startPoint y: 462, endPoint x: 449, endPoint y: 459, distance: 47.3
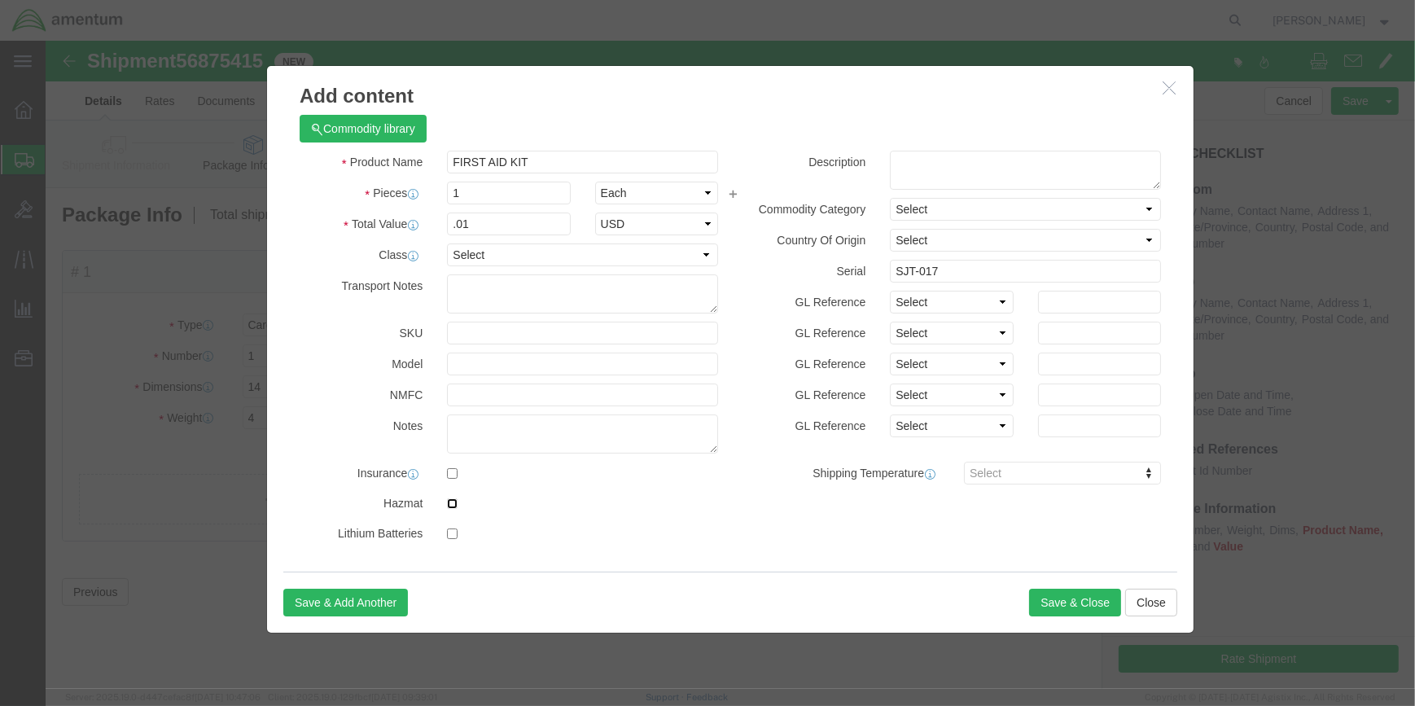
click input "checkbox"
checkbox input "true"
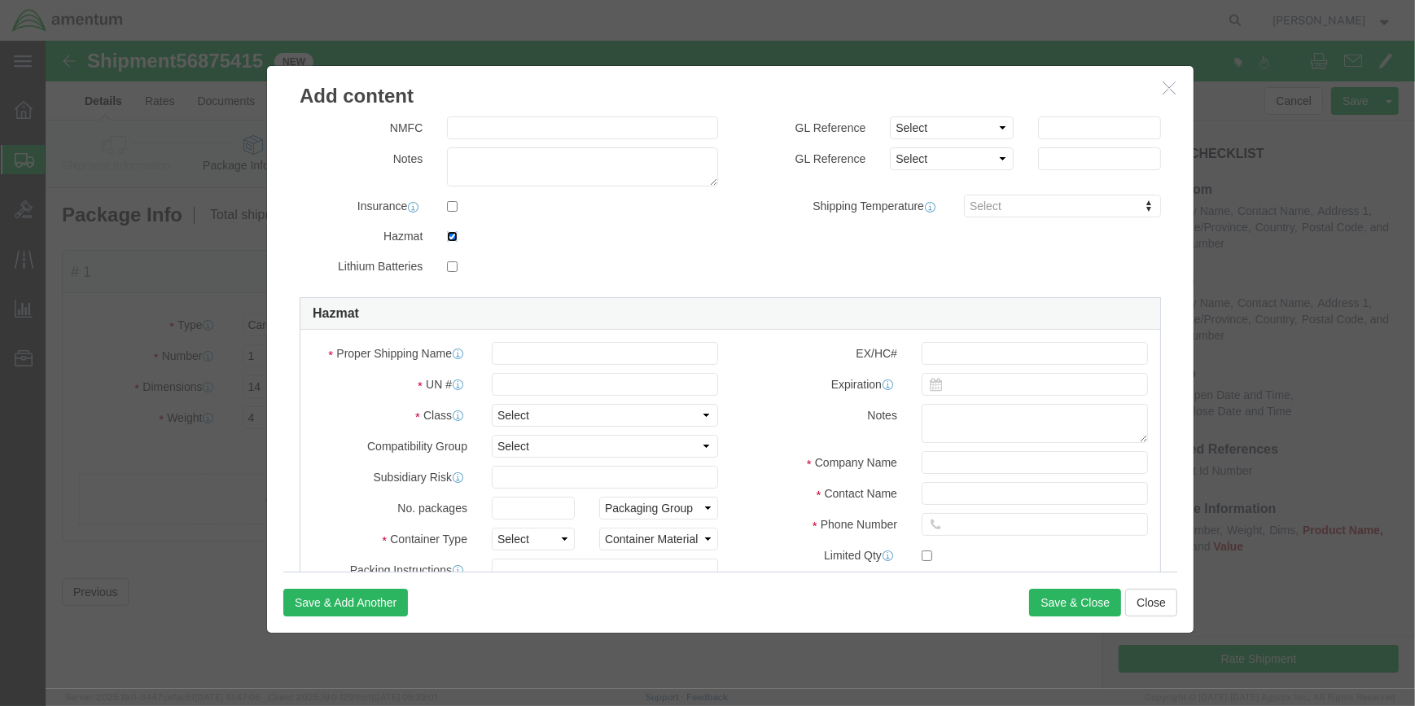
scroll to position [300, 0]
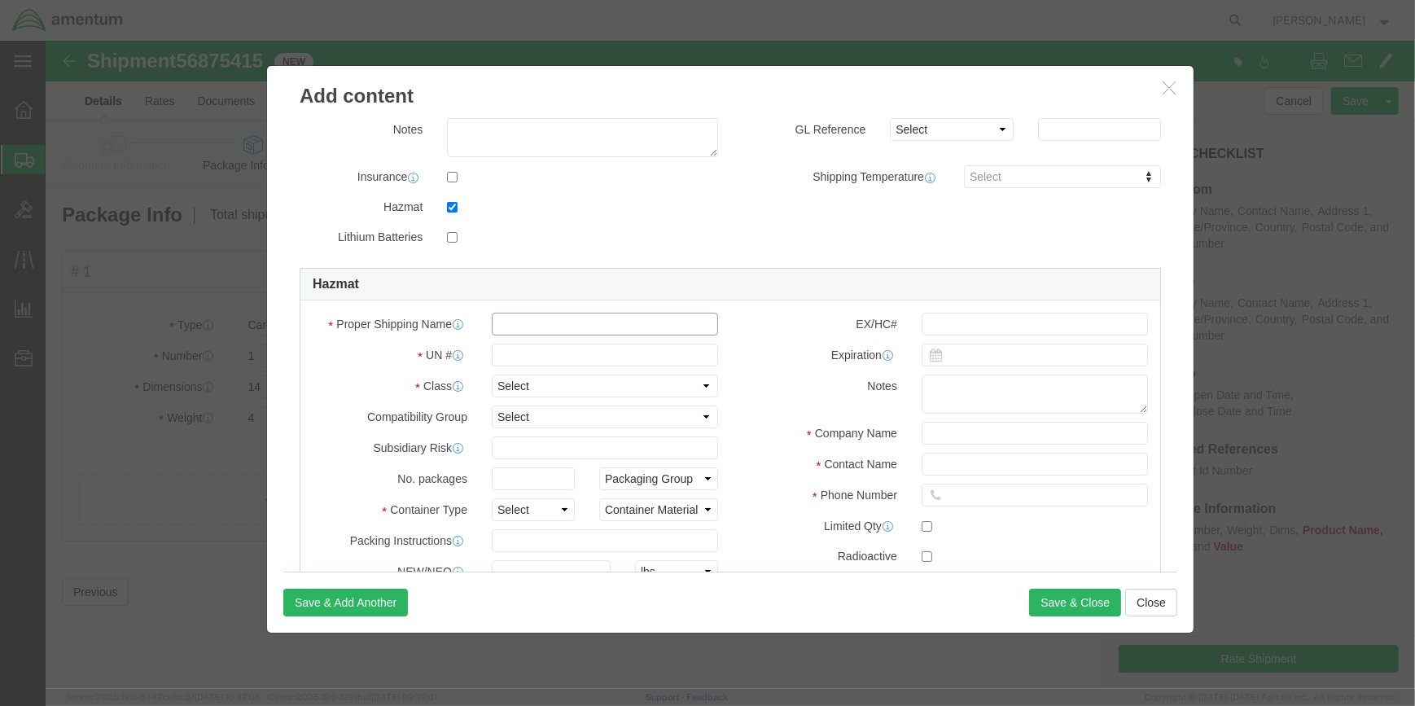
click input "text"
type input "FIRST AID KIT"
type input "3316"
select select "9 Miscellaneous"
click select "Select 1 - Drums 2 - Reserved 3 - Jerricans 4 - Boxes 5 - Bags 6 - Composite Pa…"
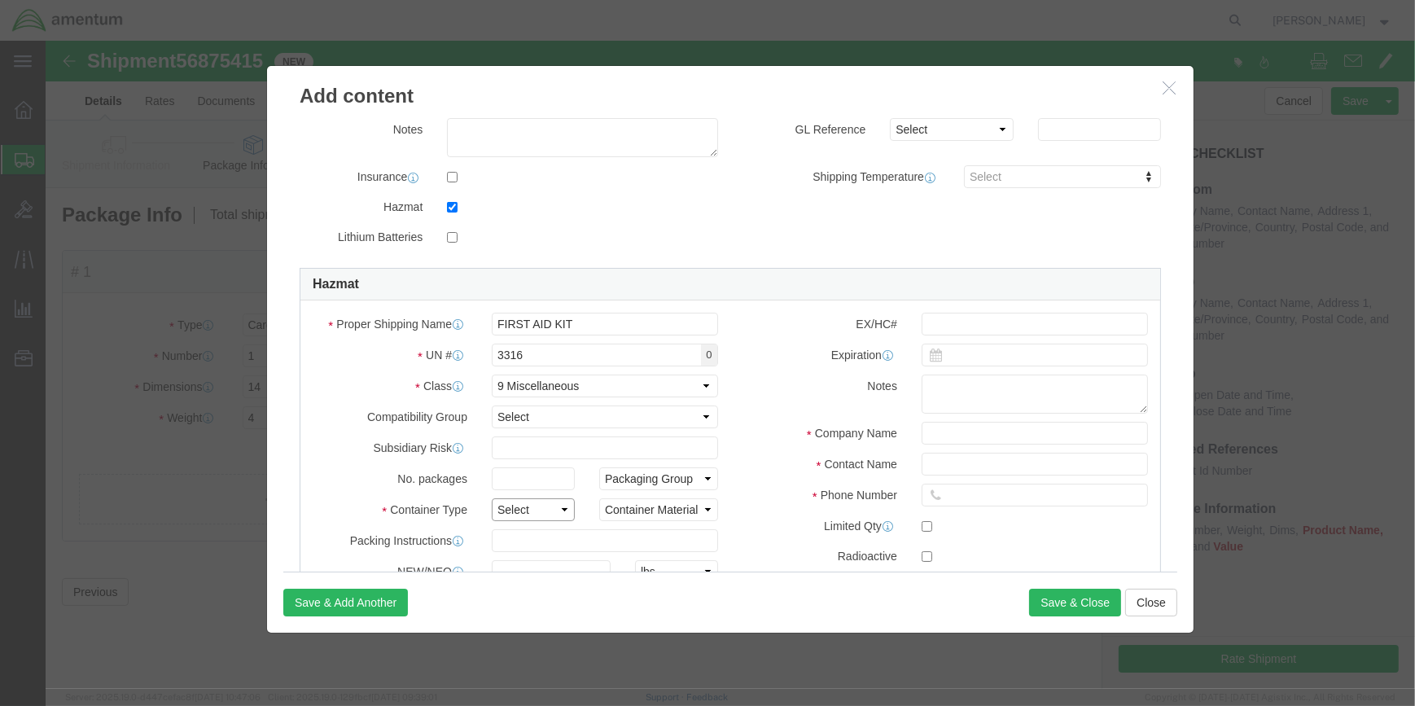
select select "JERRICANS"
click select "Select 1 - Drums 2 - Reserved 3 - Jerricans 4 - Boxes 5 - Bags 6 - Composite Pa…"
click select "Container Material A - Steel (all types and surface treatments) B - Aluminum C …"
select select "FIBERBOARD"
click select "Container Material A - Steel (all types and surface treatments) B - Aluminum C …"
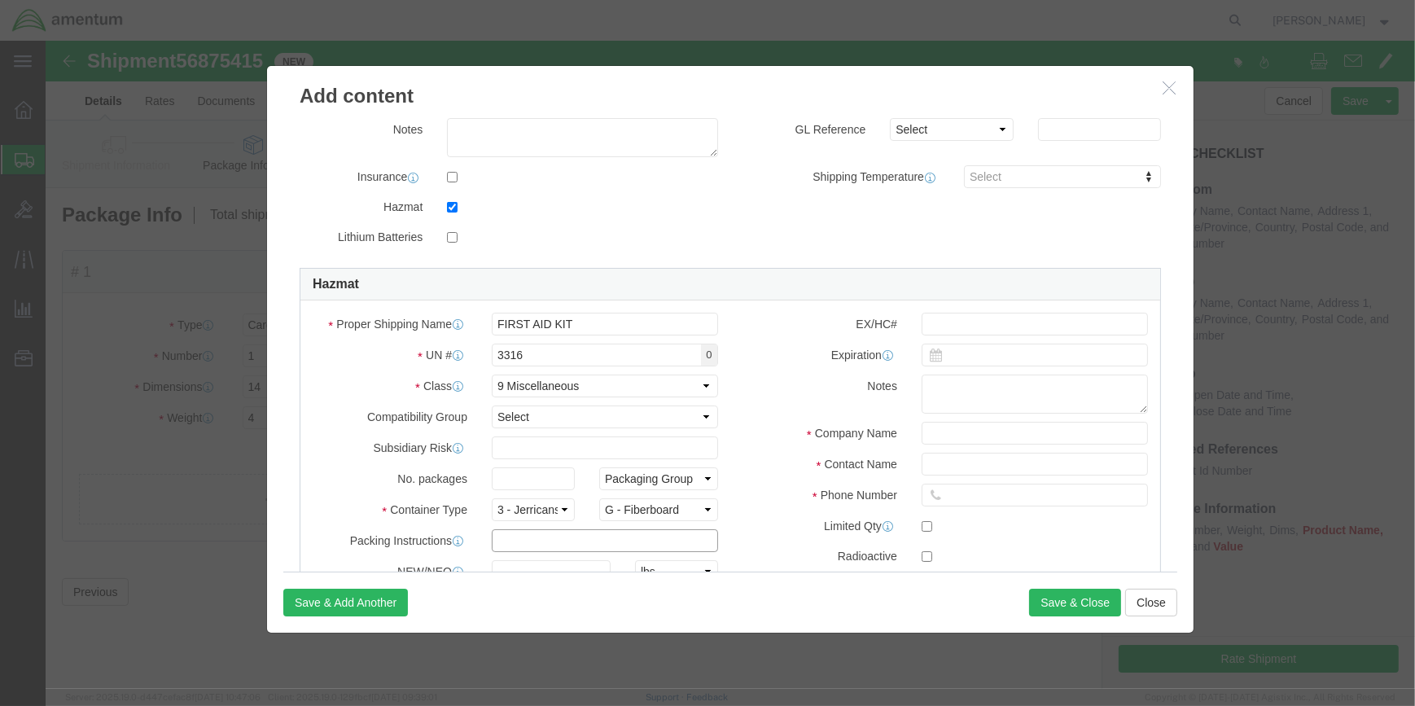
click input "text"
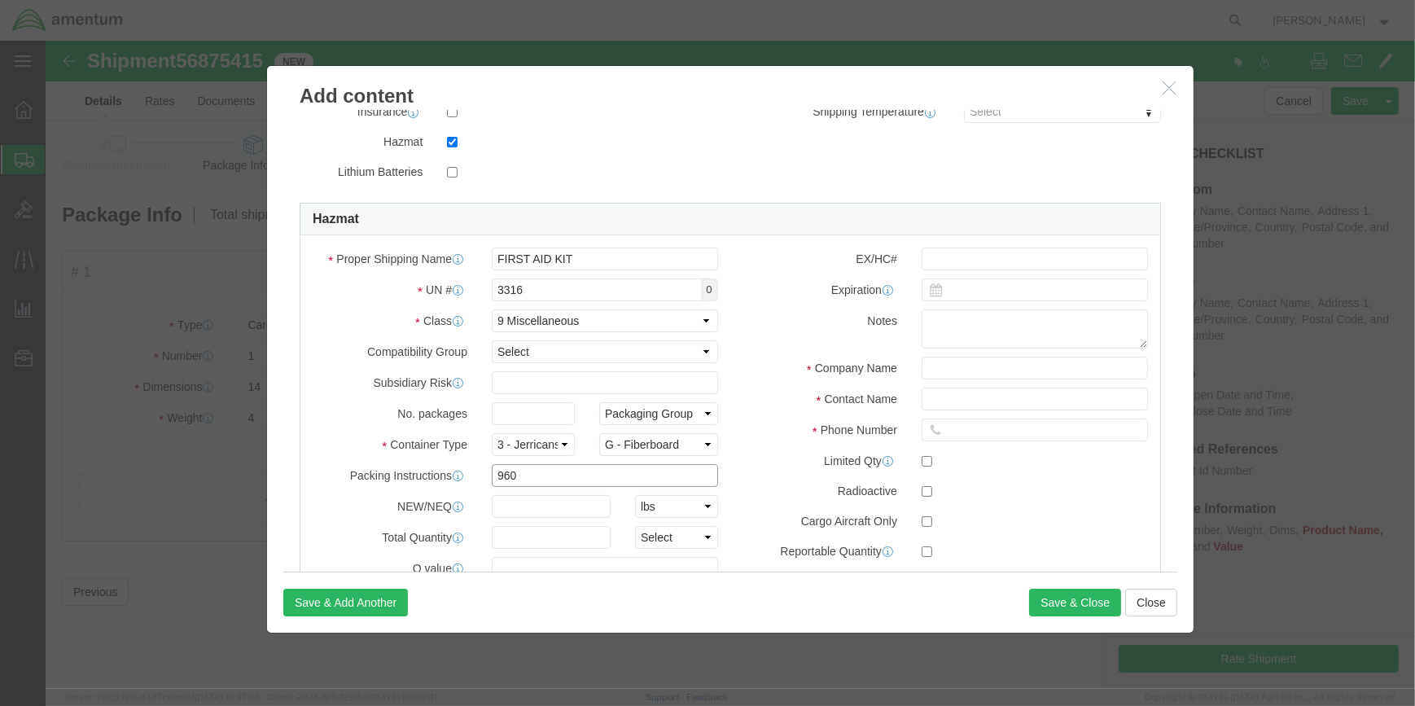
scroll to position [429, 0]
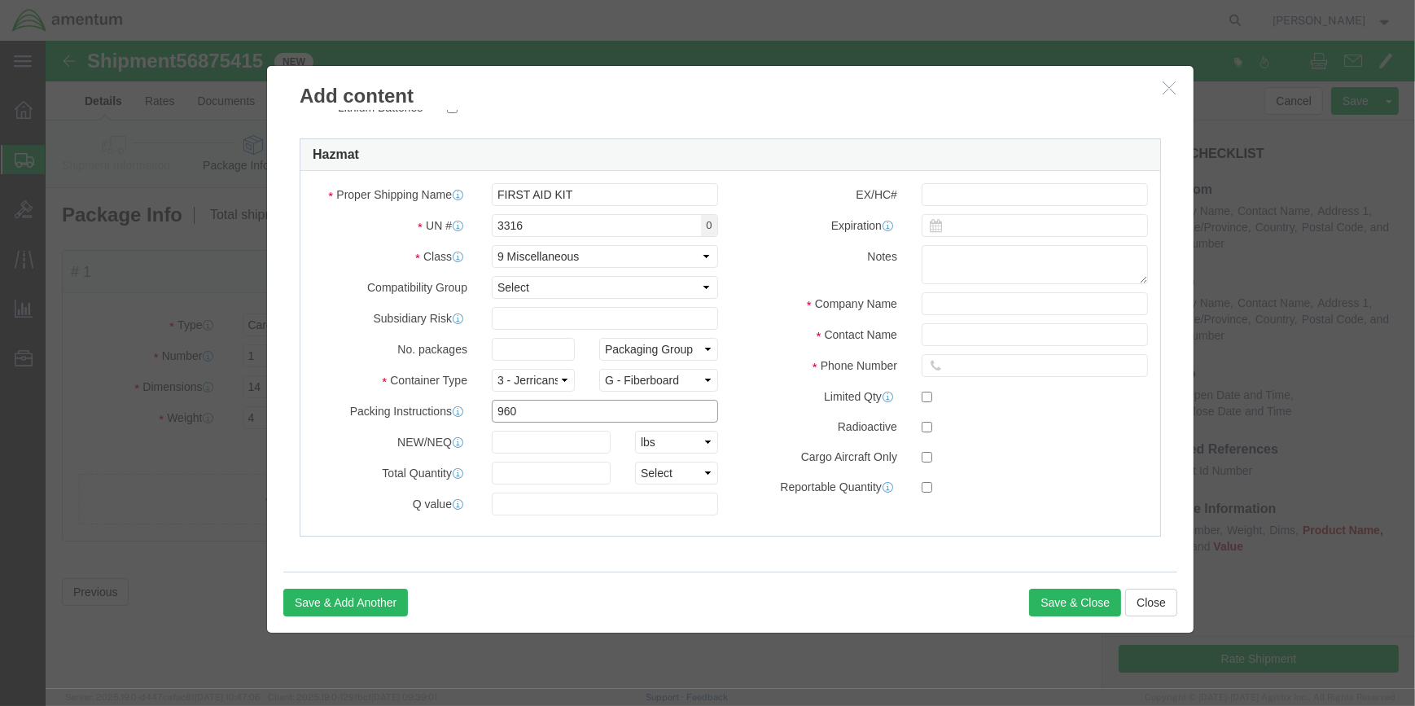
type input "960"
drag, startPoint x: 496, startPoint y: 431, endPoint x: 615, endPoint y: 460, distance: 123.0
click input "text"
type input ".3"
click select "Select curies gallons kgs lbs liters milliliters"
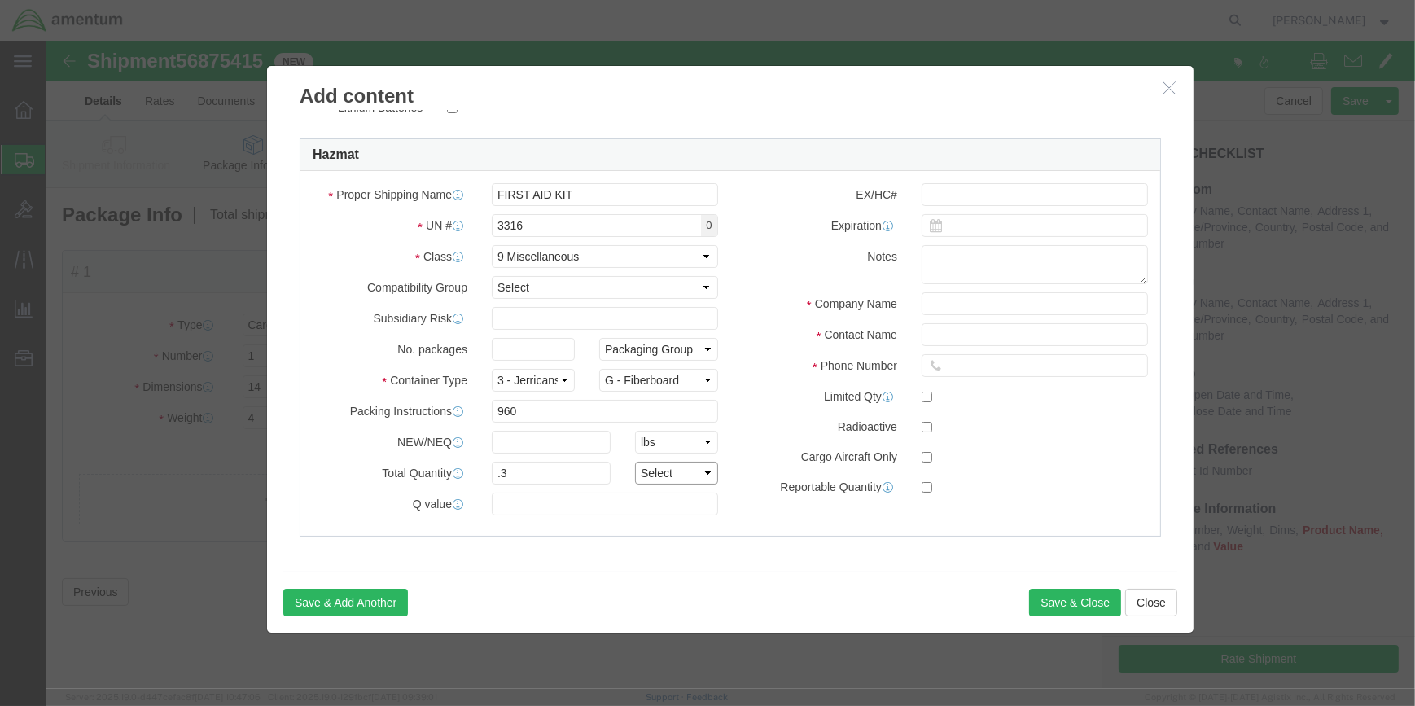
select select "KGS"
click select "Select curies gallons kgs lbs liters milliliters"
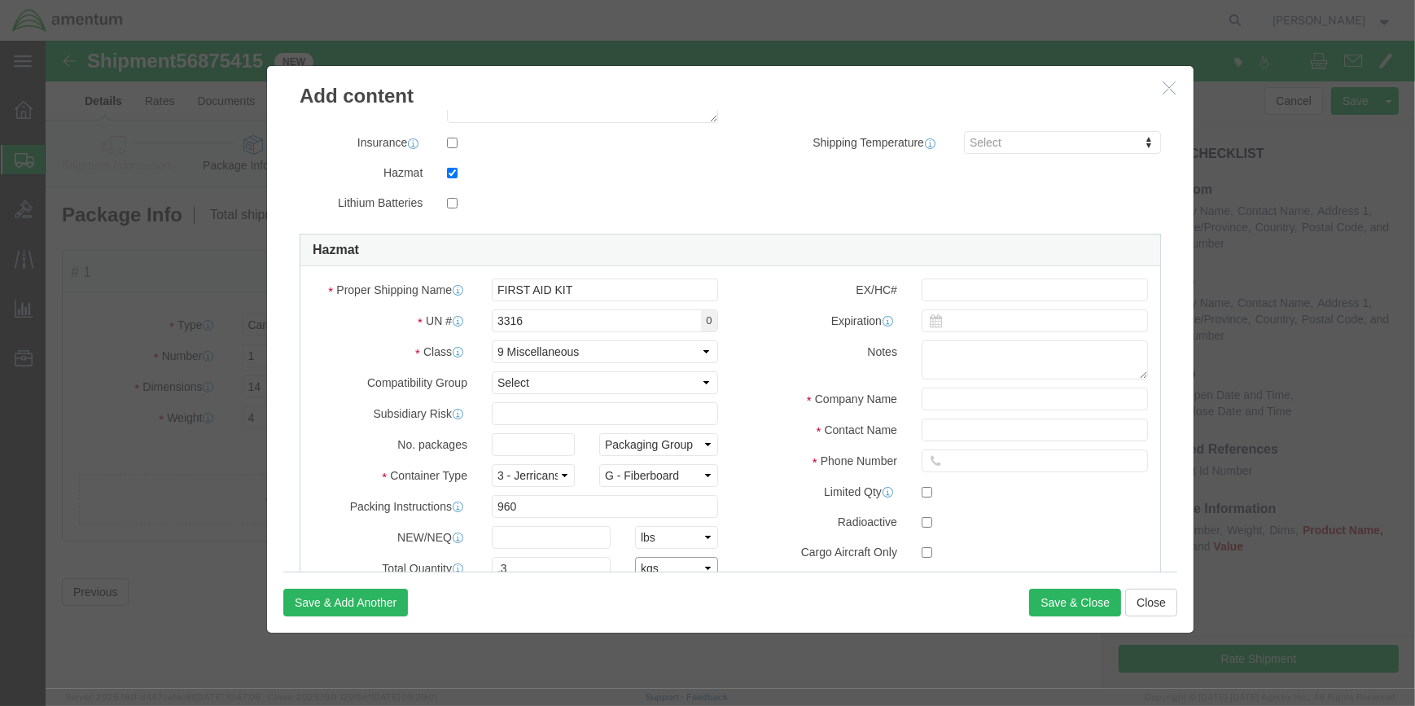
scroll to position [356, 0]
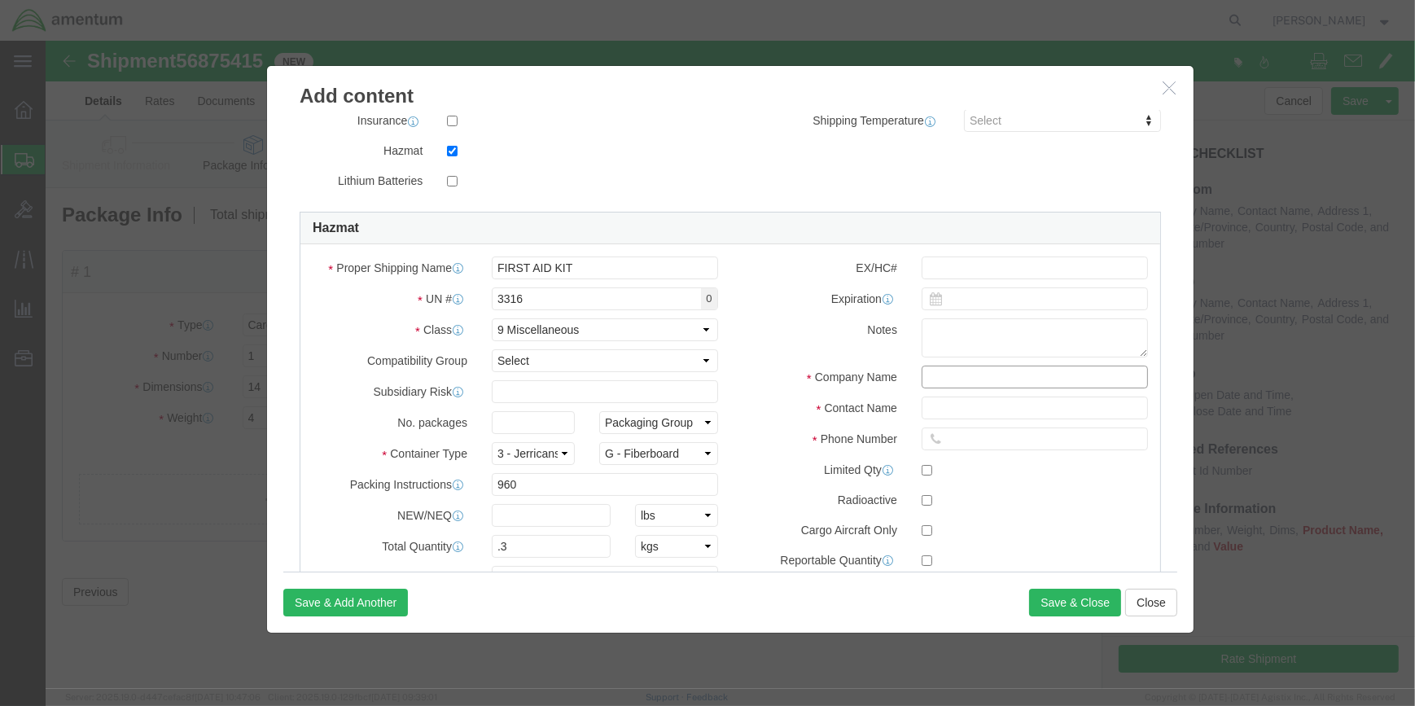
click input "text"
type input "CHEMTREC"
type input "CCN 216832"
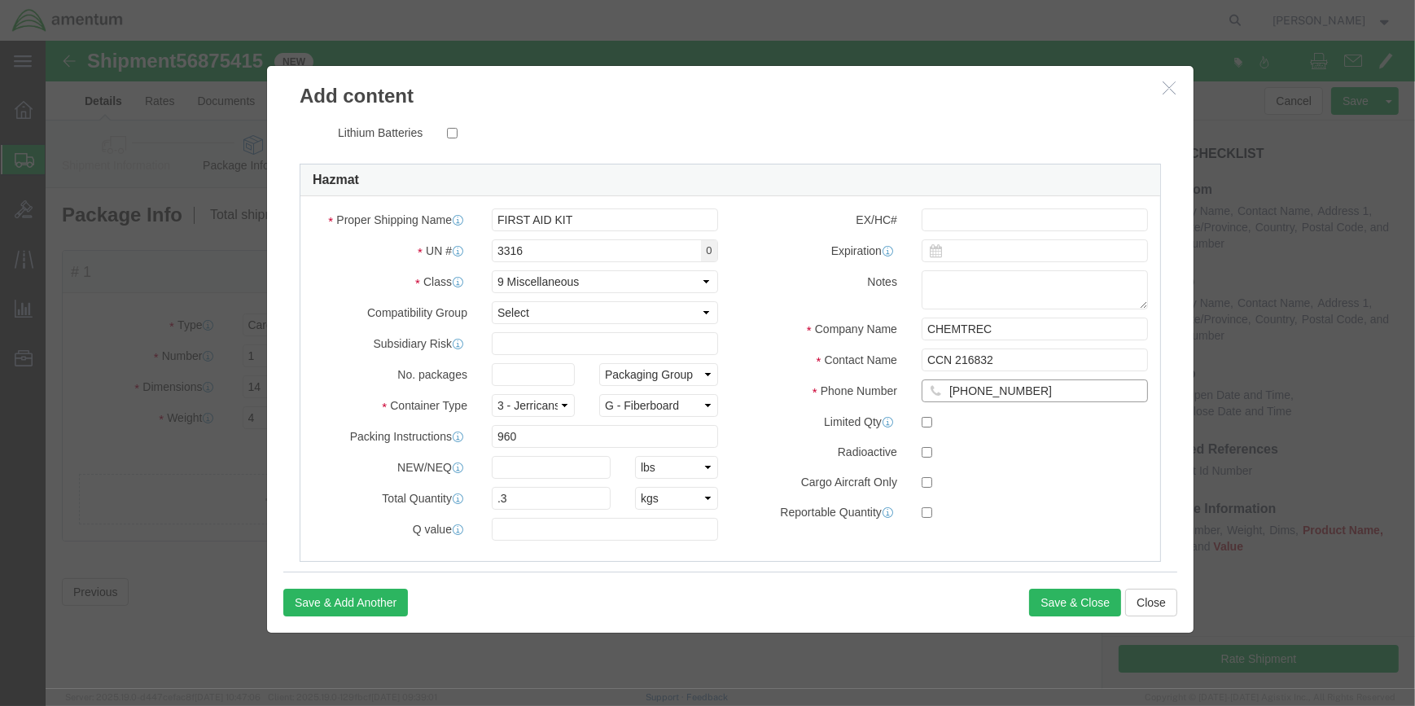
scroll to position [429, 0]
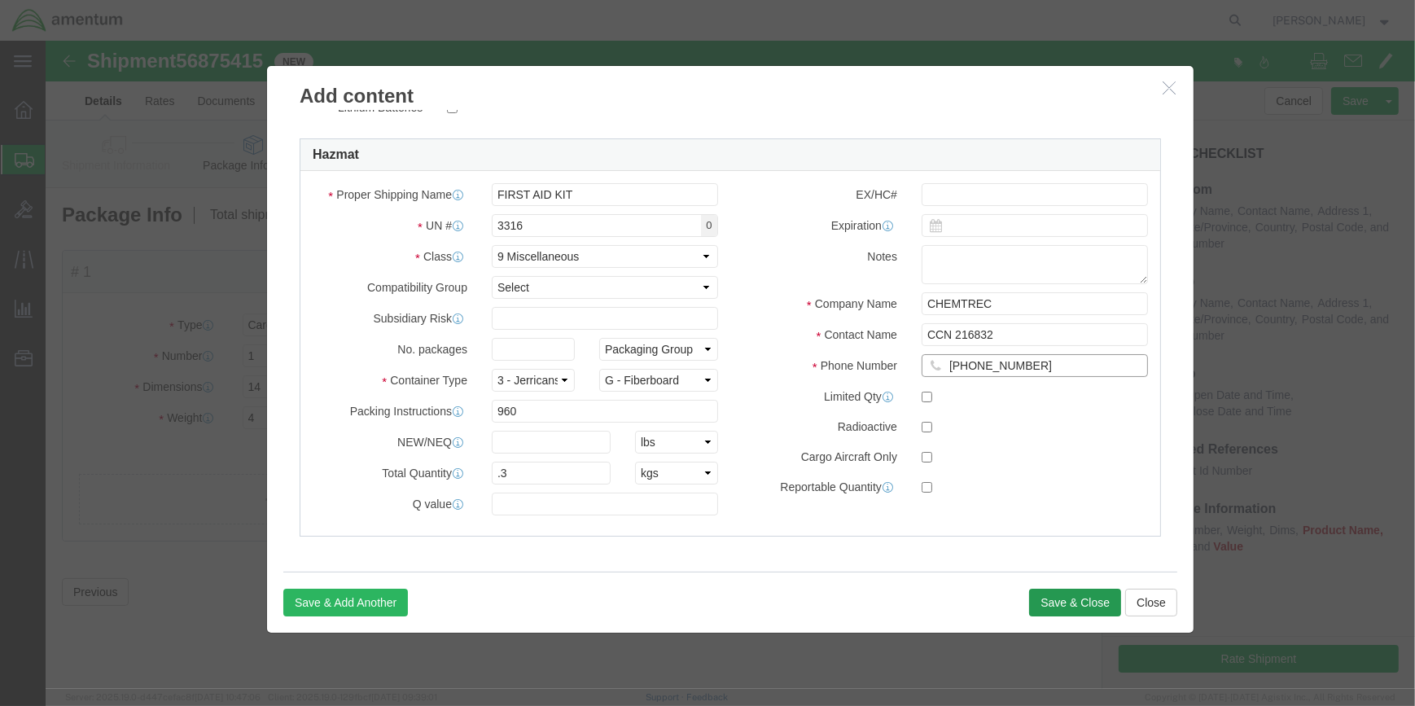
type input "[PHONE_NUMBER]"
click button "Save & Close"
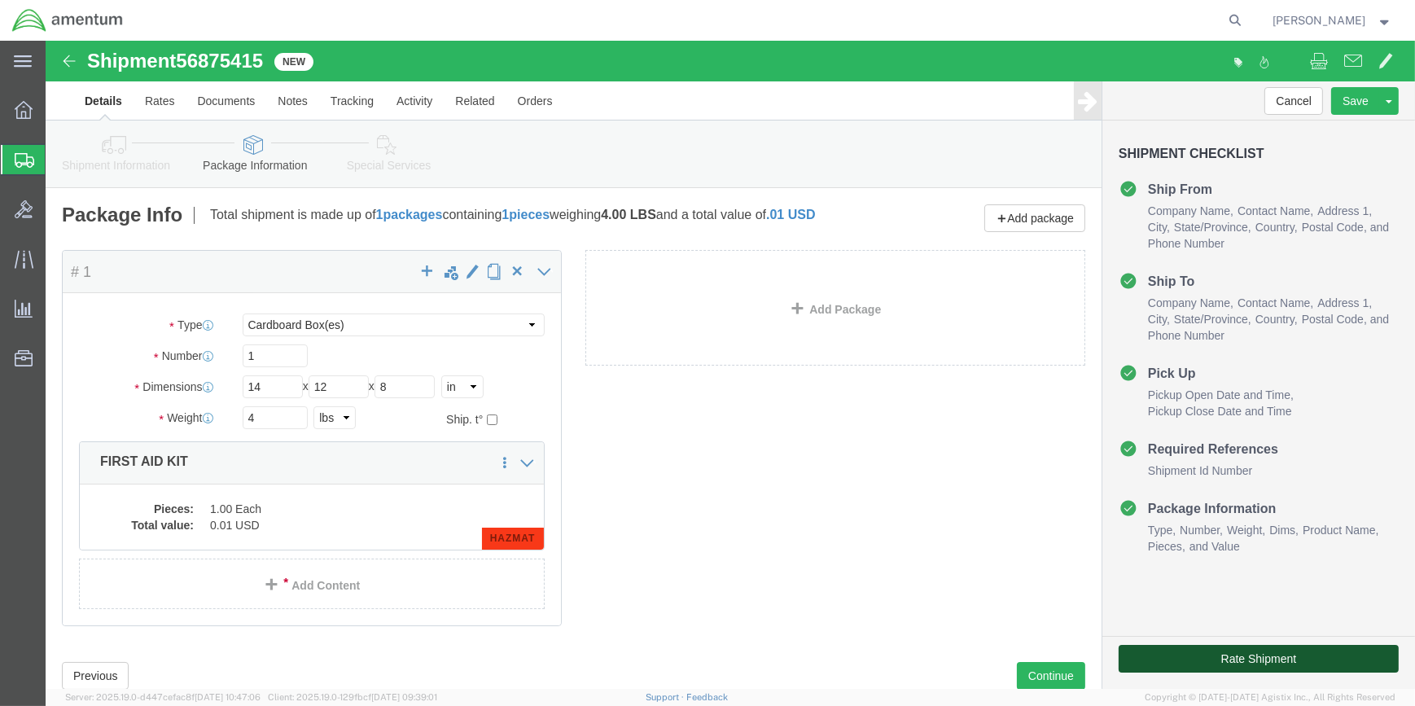
click button "Rate Shipment"
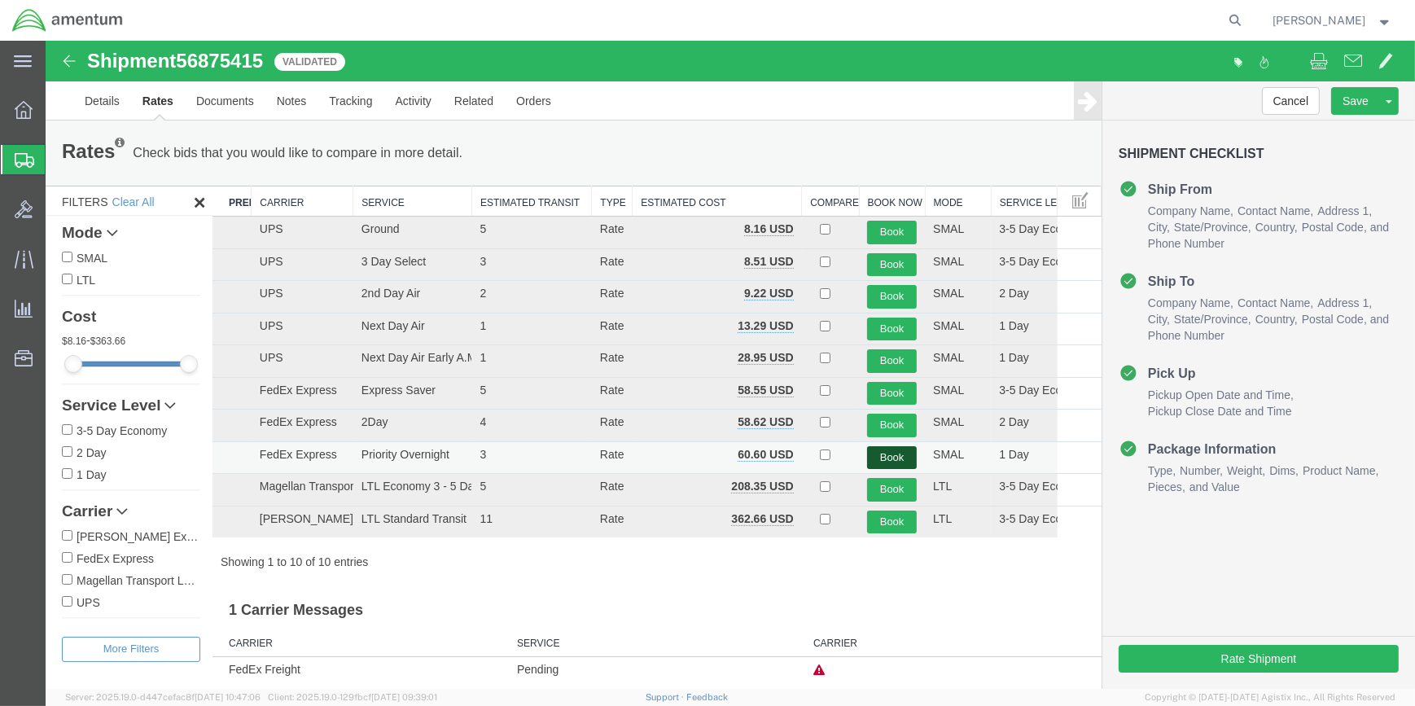
click at [881, 449] on button "Book" at bounding box center [892, 458] width 50 height 24
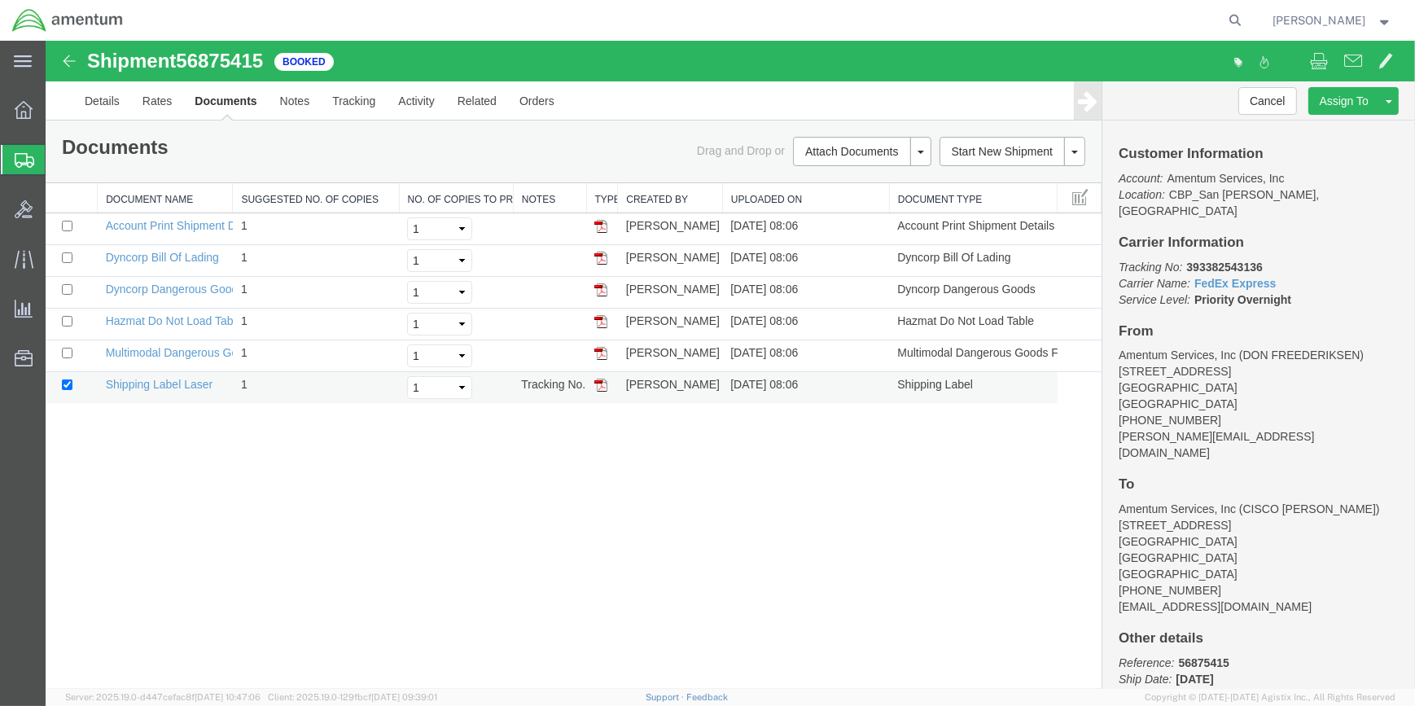
click at [599, 383] on img at bounding box center [600, 384] width 13 height 13
